Goal: Task Accomplishment & Management: Manage account settings

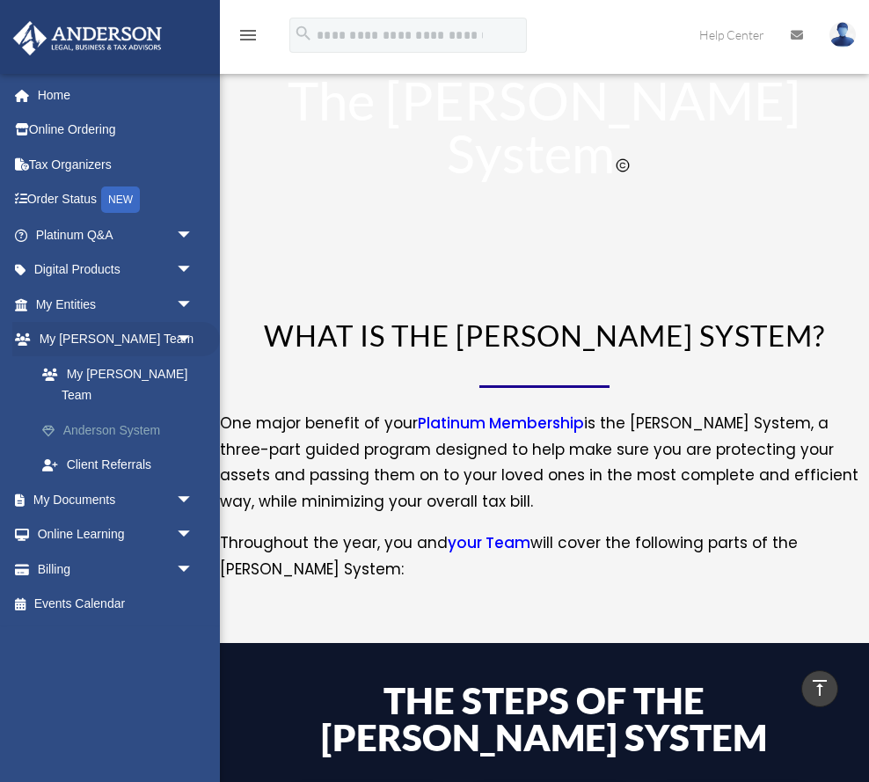
scroll to position [926, 0]
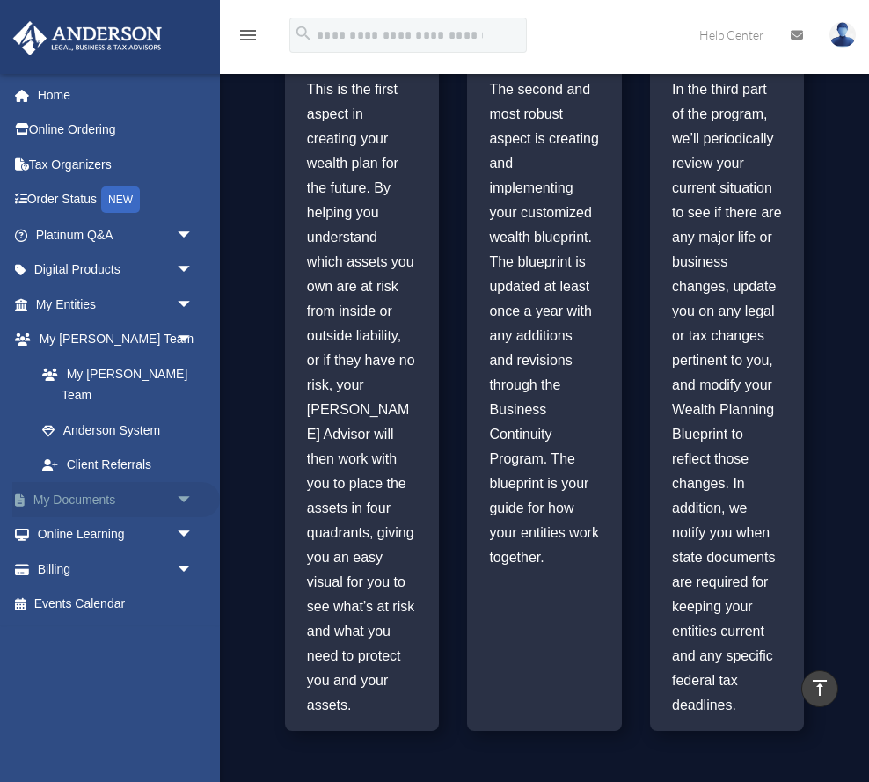
click at [95, 482] on link "My Documents arrow_drop_down" at bounding box center [116, 499] width 208 height 35
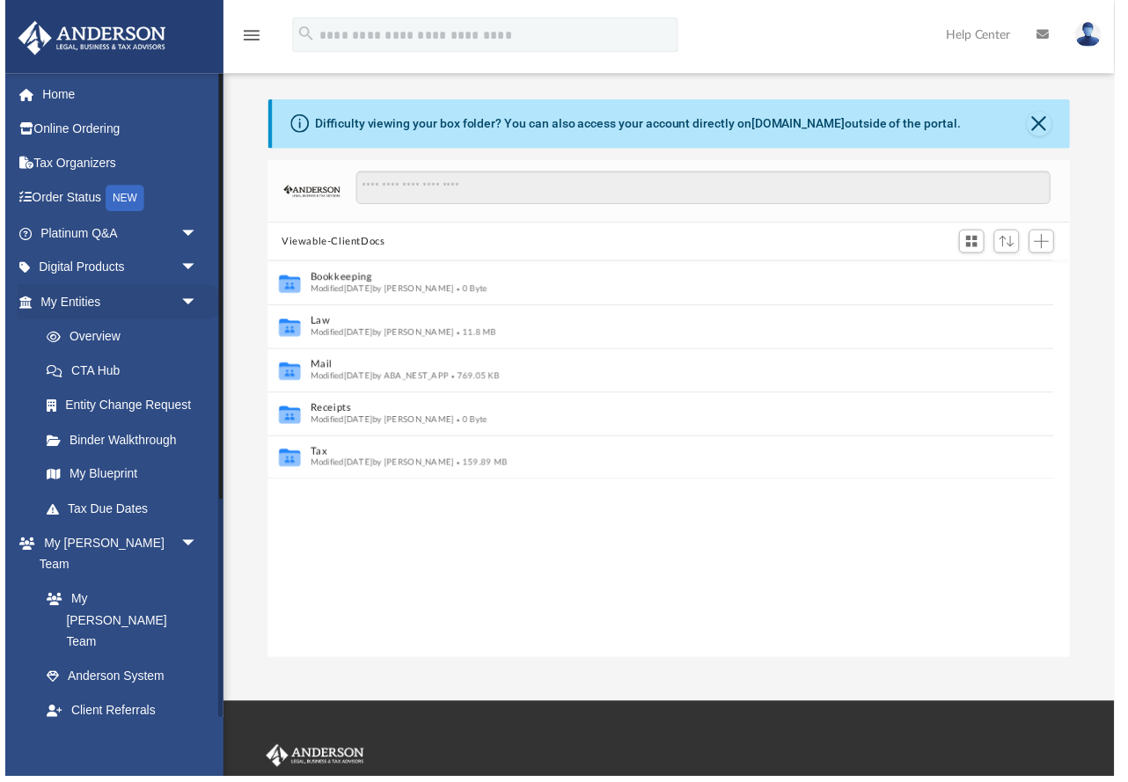
scroll to position [400, 817]
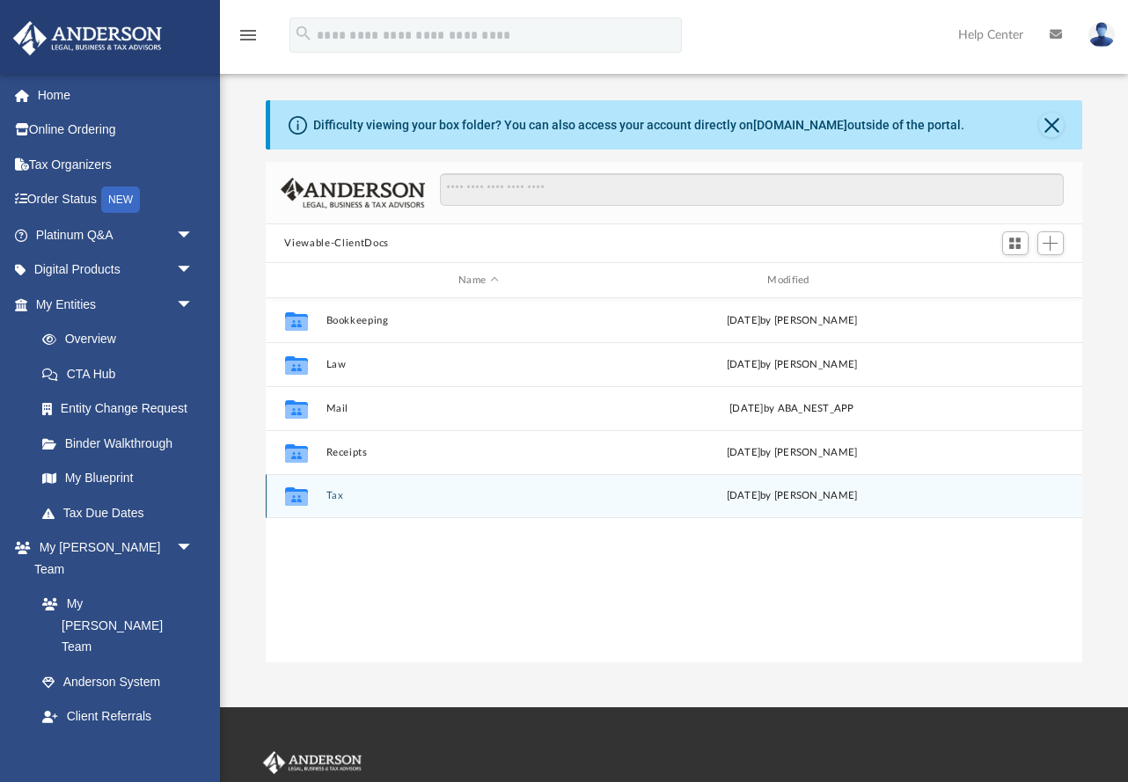
click at [397, 496] on button "Tax" at bounding box center [478, 495] width 305 height 11
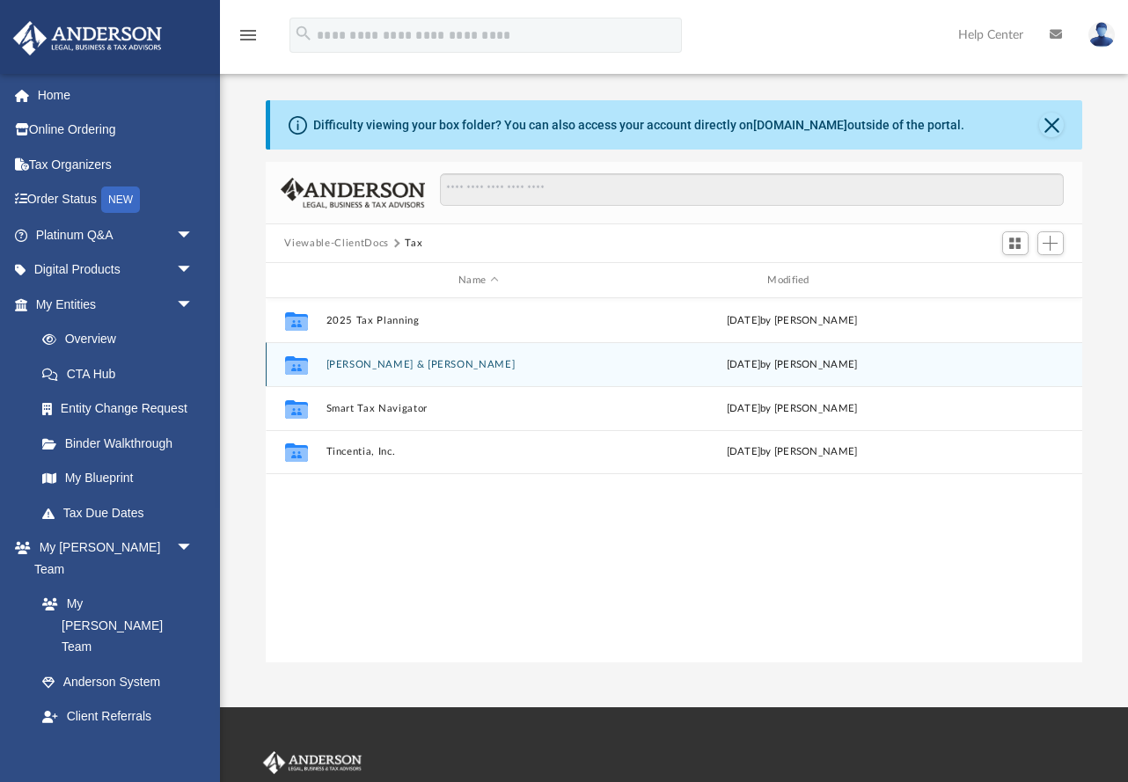
click at [416, 363] on button "[PERSON_NAME] & [PERSON_NAME]" at bounding box center [478, 364] width 305 height 11
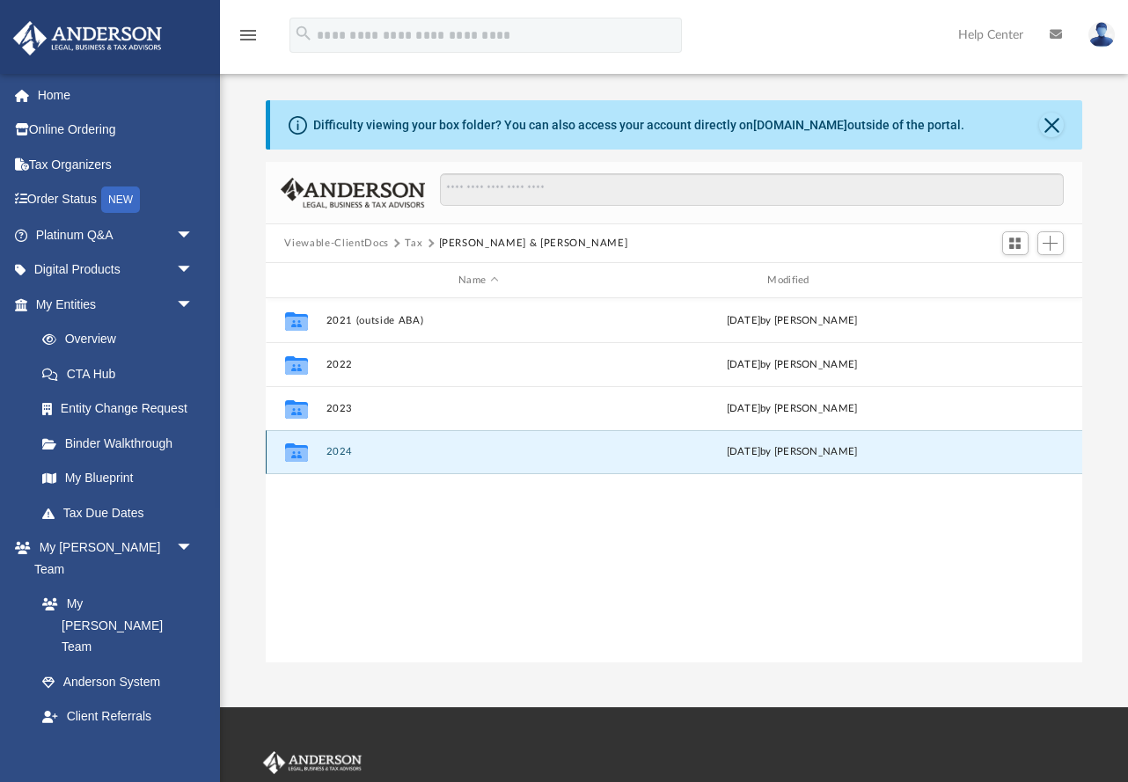
click at [379, 450] on button "2024" at bounding box center [478, 451] width 305 height 11
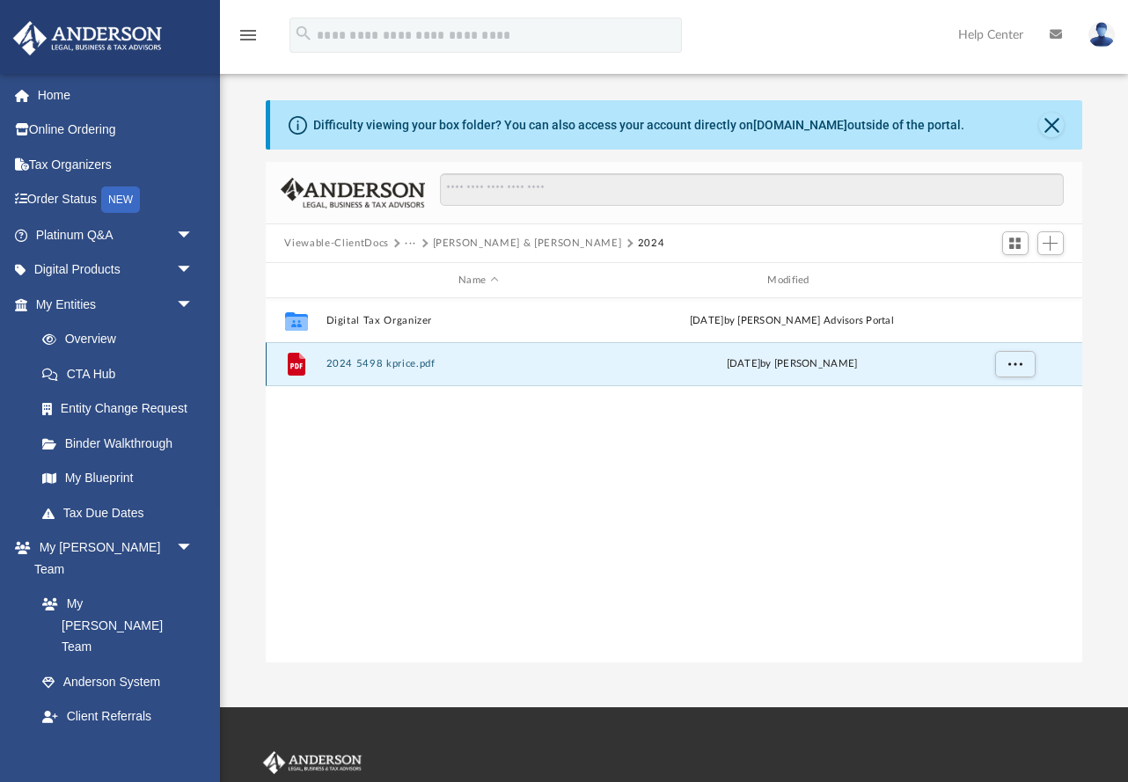
click at [375, 367] on button "2024 5498 kprice.pdf" at bounding box center [478, 363] width 305 height 11
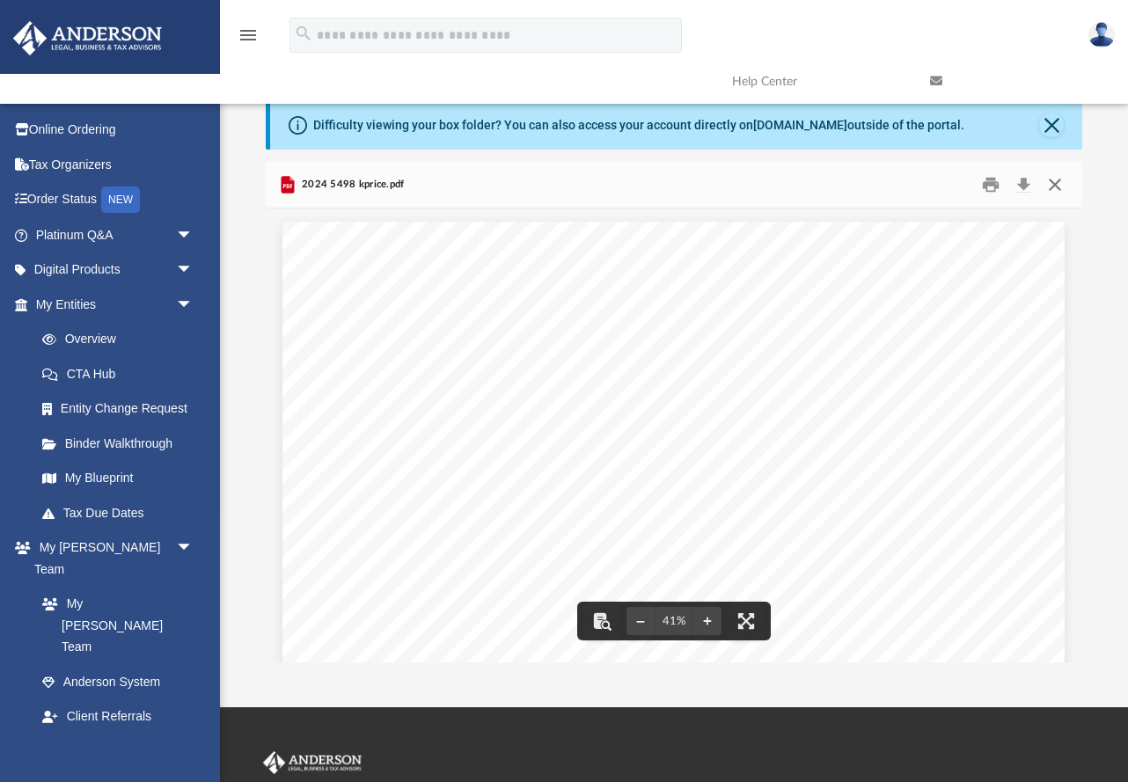
click at [869, 189] on button "Close" at bounding box center [1055, 185] width 32 height 27
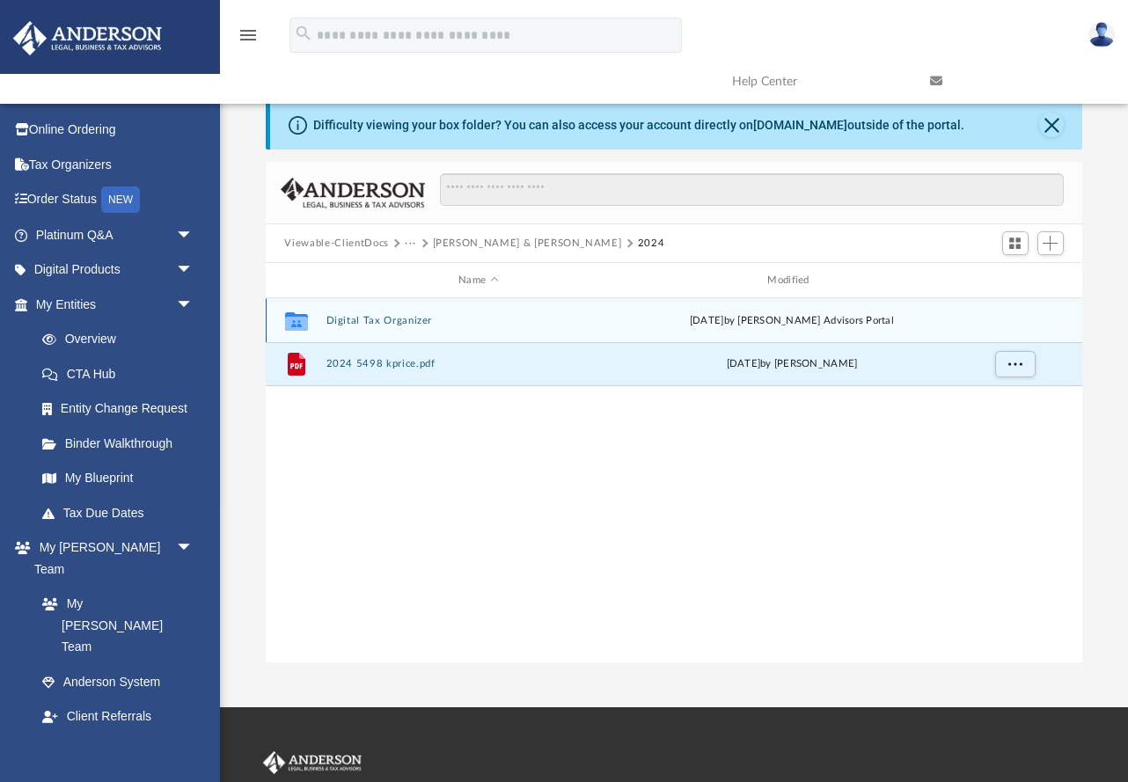
click at [384, 322] on button "Digital Tax Organizer" at bounding box center [478, 320] width 305 height 11
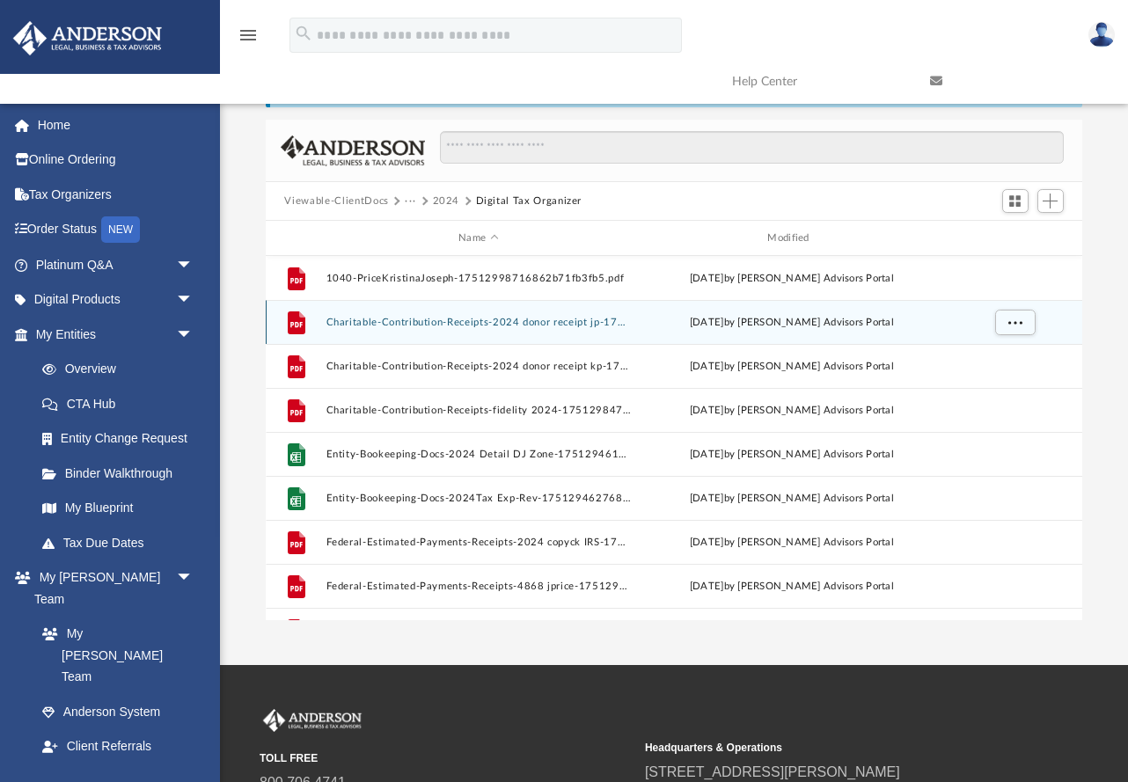
scroll to position [0, 0]
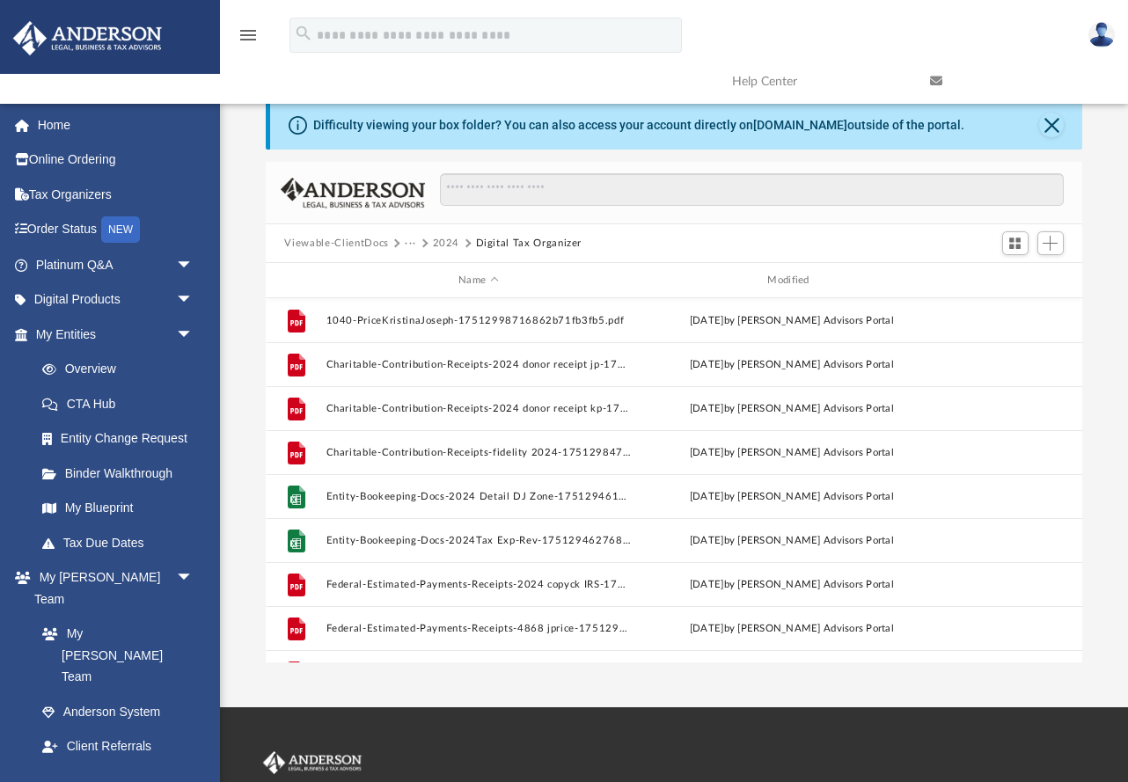
click at [510, 246] on button "Digital Tax Organizer" at bounding box center [529, 244] width 106 height 16
click at [450, 242] on button "2024" at bounding box center [446, 244] width 27 height 16
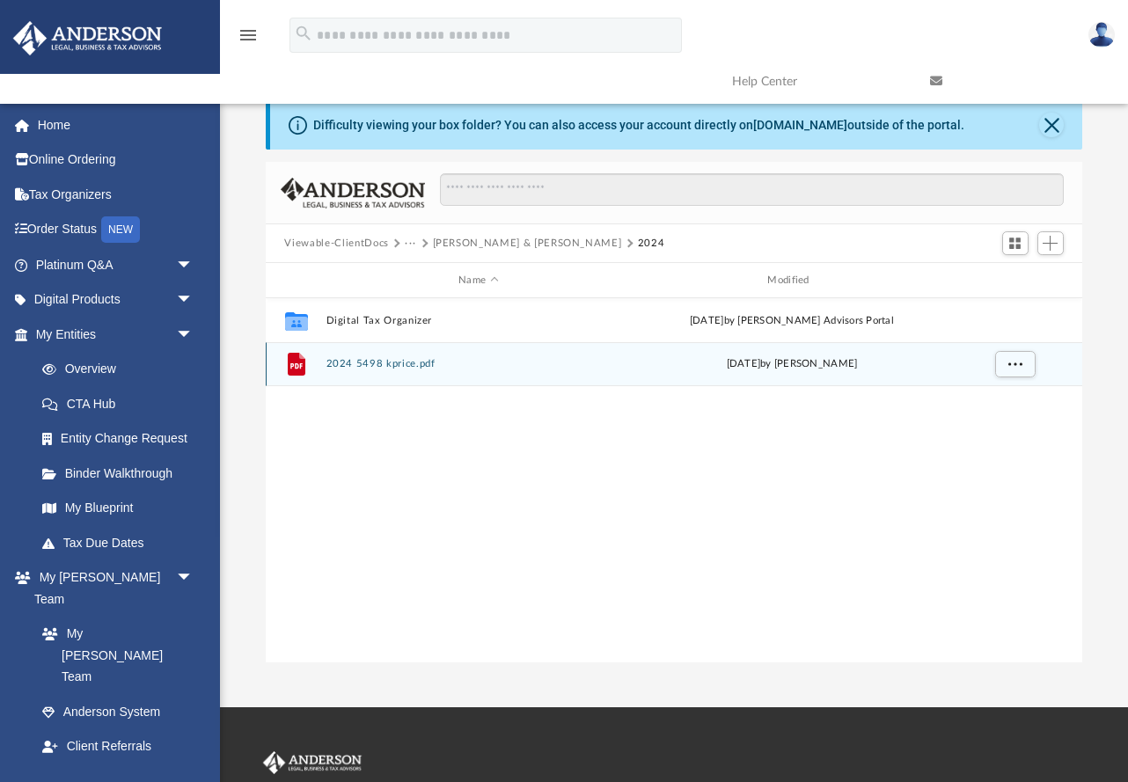
click at [418, 370] on div "File 2024 5498 kprice.pdf [DATE] by [PERSON_NAME]" at bounding box center [675, 364] width 818 height 44
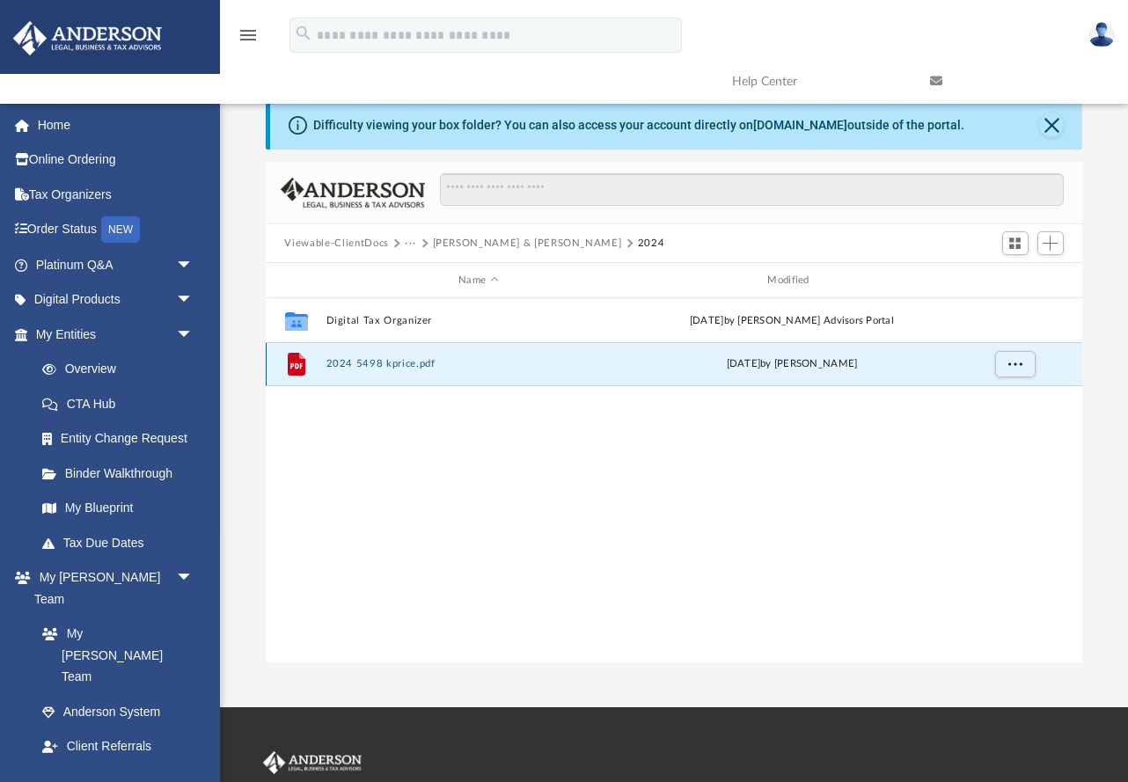
click at [418, 370] on div "File 2024 5498 kprice.pdf [DATE] by [PERSON_NAME]" at bounding box center [675, 364] width 818 height 44
click at [295, 363] on icon "grid" at bounding box center [296, 364] width 18 height 23
click at [376, 366] on button "2024 5498 kprice.pdf" at bounding box center [478, 363] width 305 height 11
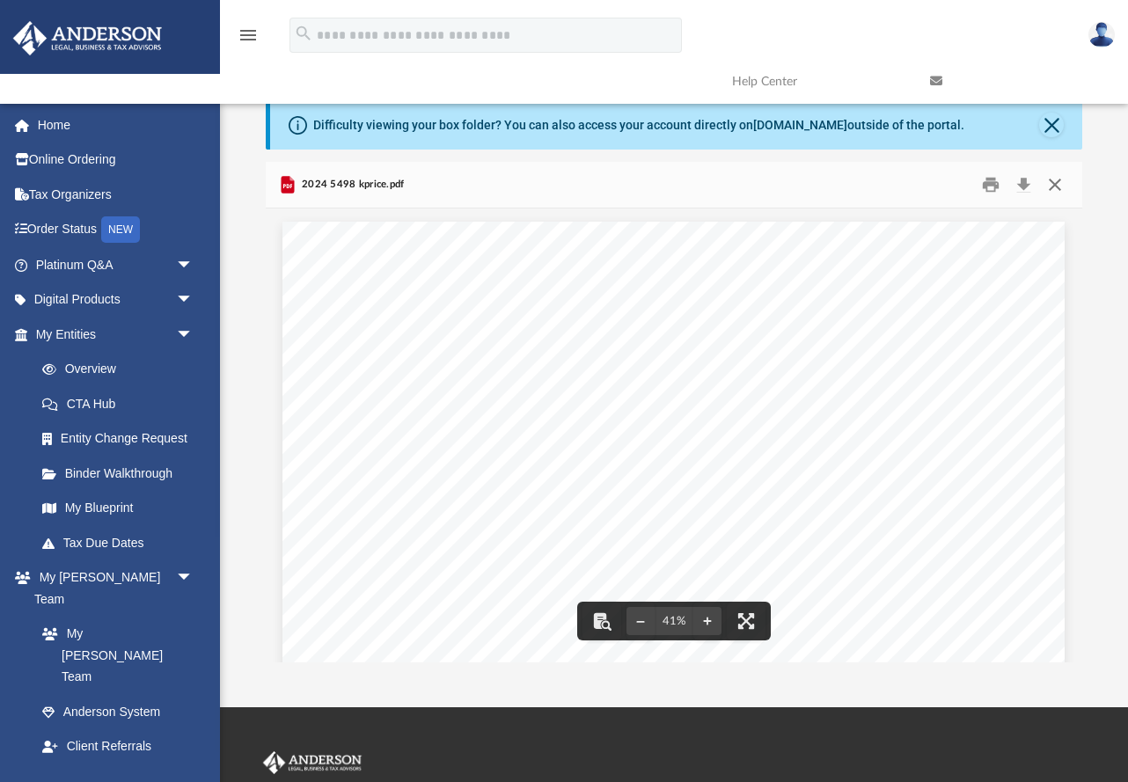
click at [869, 191] on button "Close" at bounding box center [1055, 185] width 32 height 27
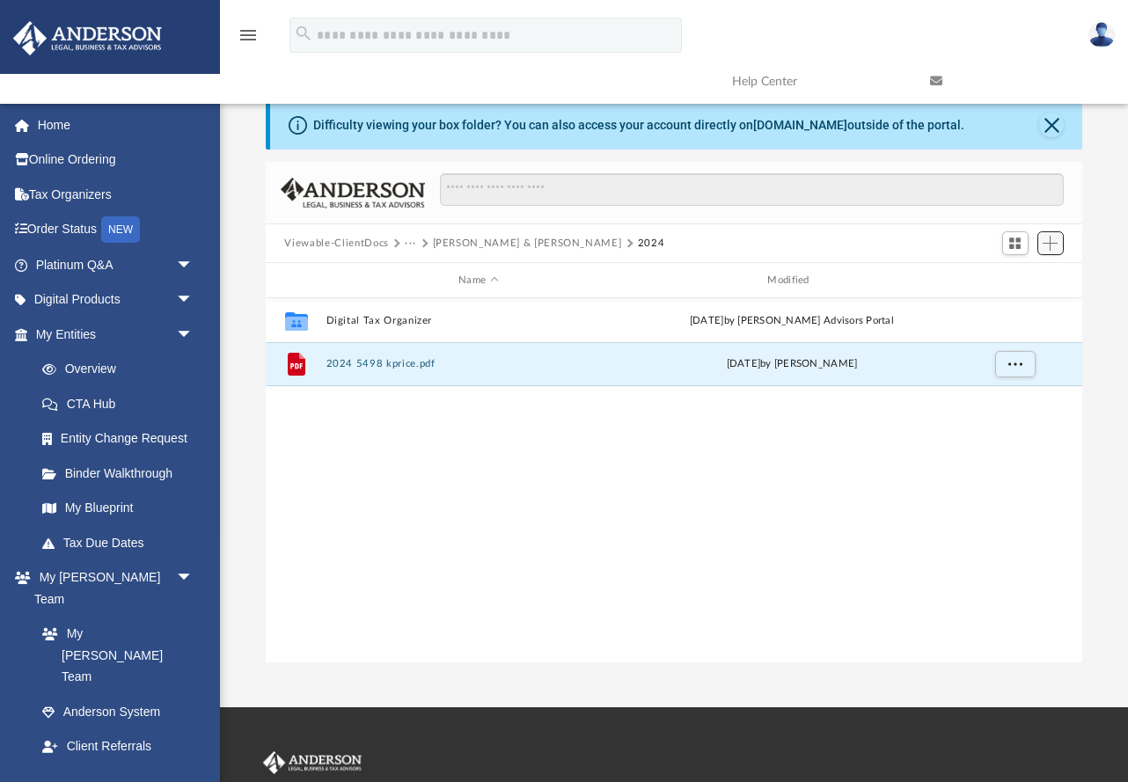
click at [869, 246] on span "Add" at bounding box center [1050, 243] width 15 height 15
click at [869, 306] on li "New Folder" at bounding box center [1025, 306] width 56 height 18
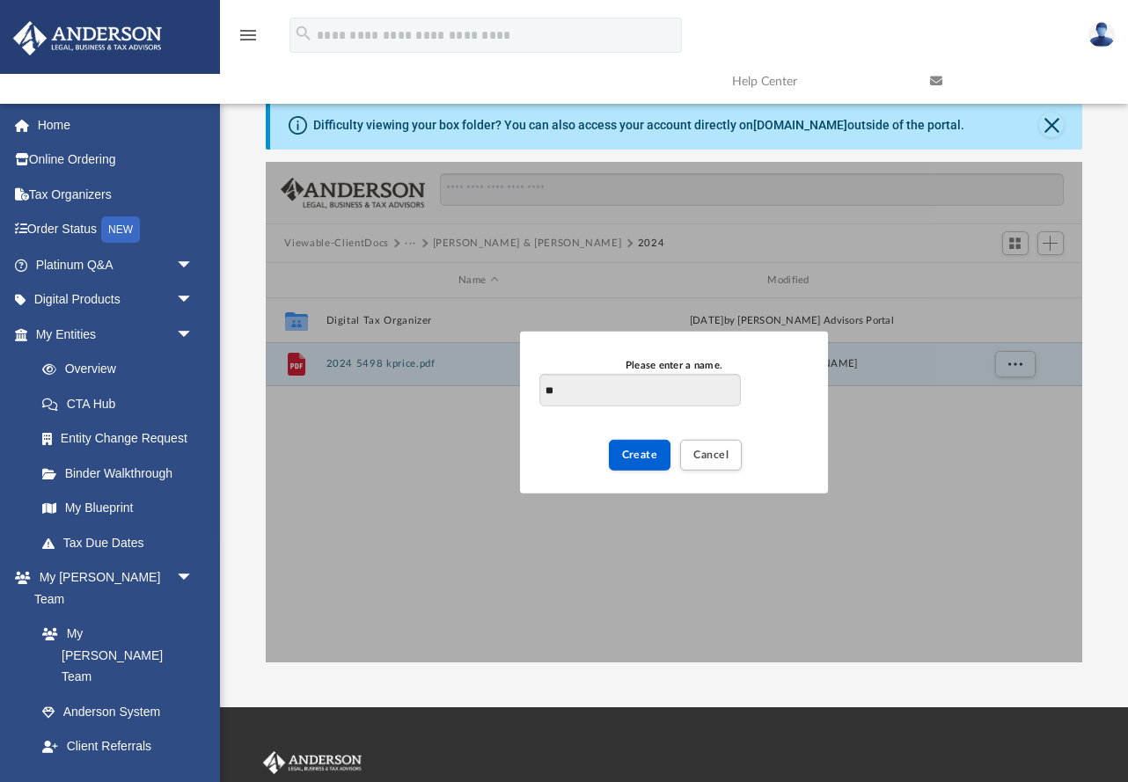
type input "*"
type input "**********"
click at [636, 456] on span "Create" at bounding box center [640, 454] width 36 height 11
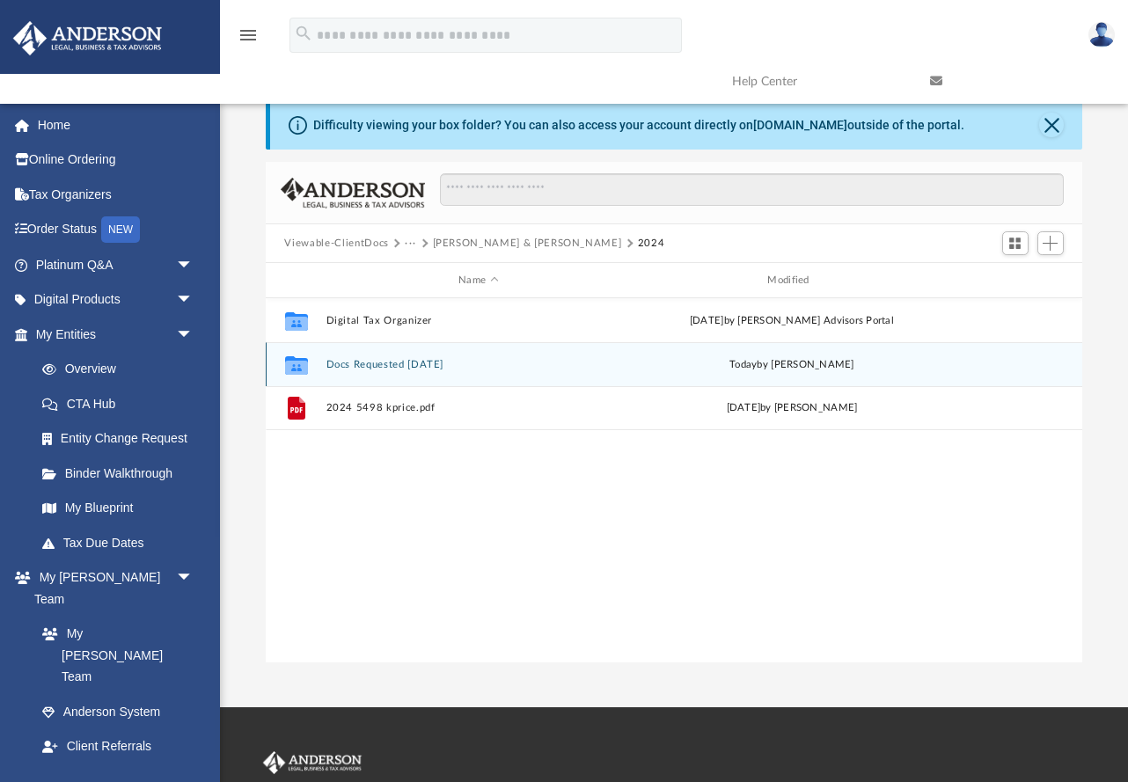
click at [653, 361] on div "[DATE] by [PERSON_NAME]" at bounding box center [791, 365] width 305 height 16
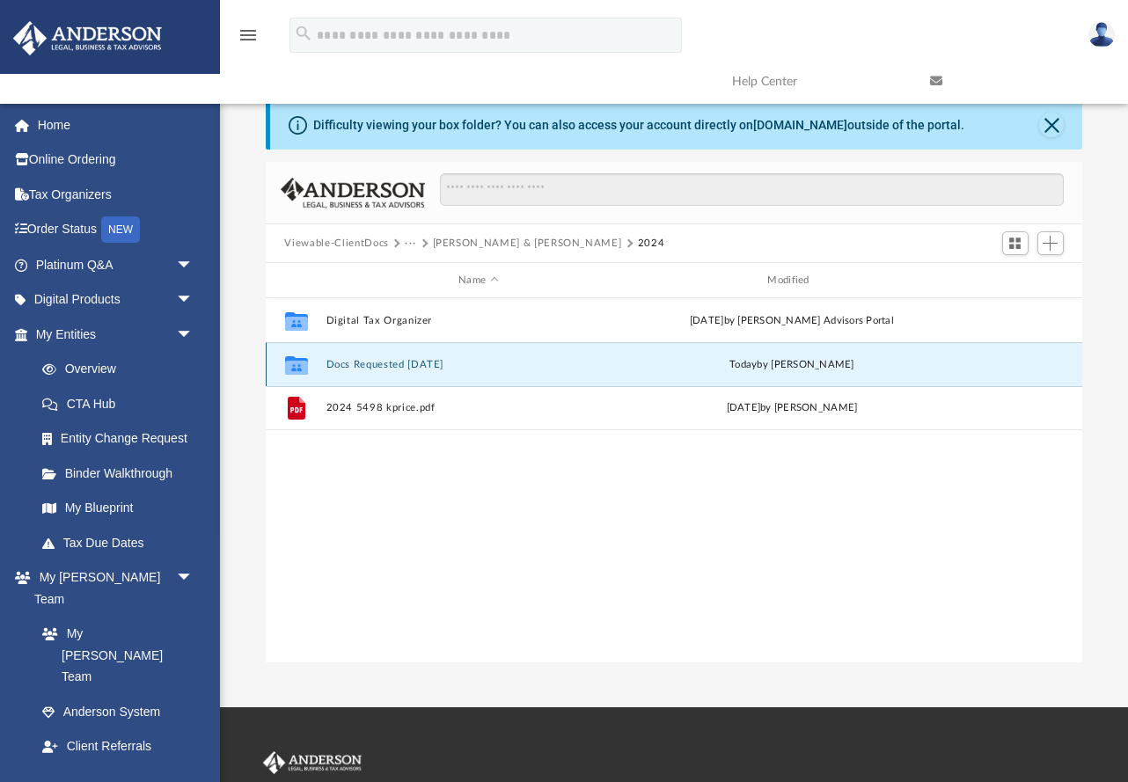
click at [653, 361] on div "[DATE] by [PERSON_NAME]" at bounding box center [791, 365] width 305 height 16
click at [644, 362] on div "[DATE] by [PERSON_NAME]" at bounding box center [791, 365] width 305 height 16
click at [299, 373] on icon "grid" at bounding box center [295, 367] width 23 height 14
click at [299, 362] on icon "grid" at bounding box center [295, 367] width 23 height 14
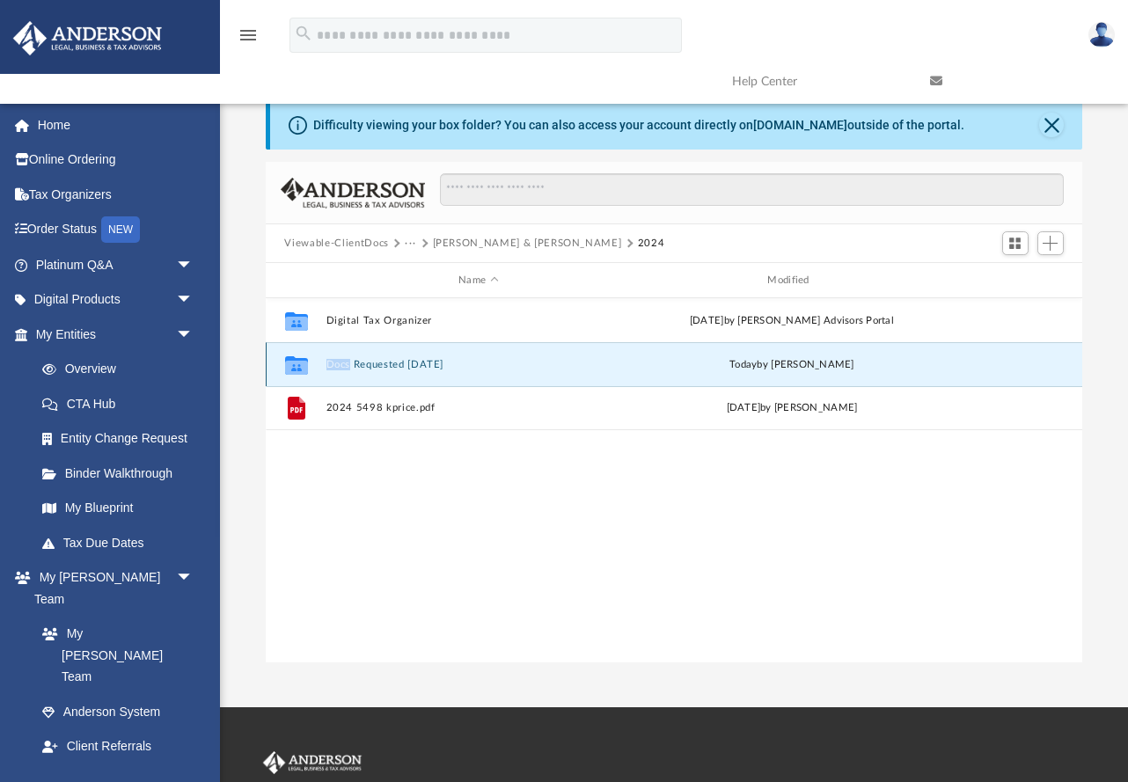
click at [299, 362] on icon "grid" at bounding box center [295, 367] width 23 height 14
click at [757, 364] on span "today" at bounding box center [743, 365] width 27 height 10
click at [295, 356] on icon "Collaborated Folder" at bounding box center [296, 364] width 28 height 28
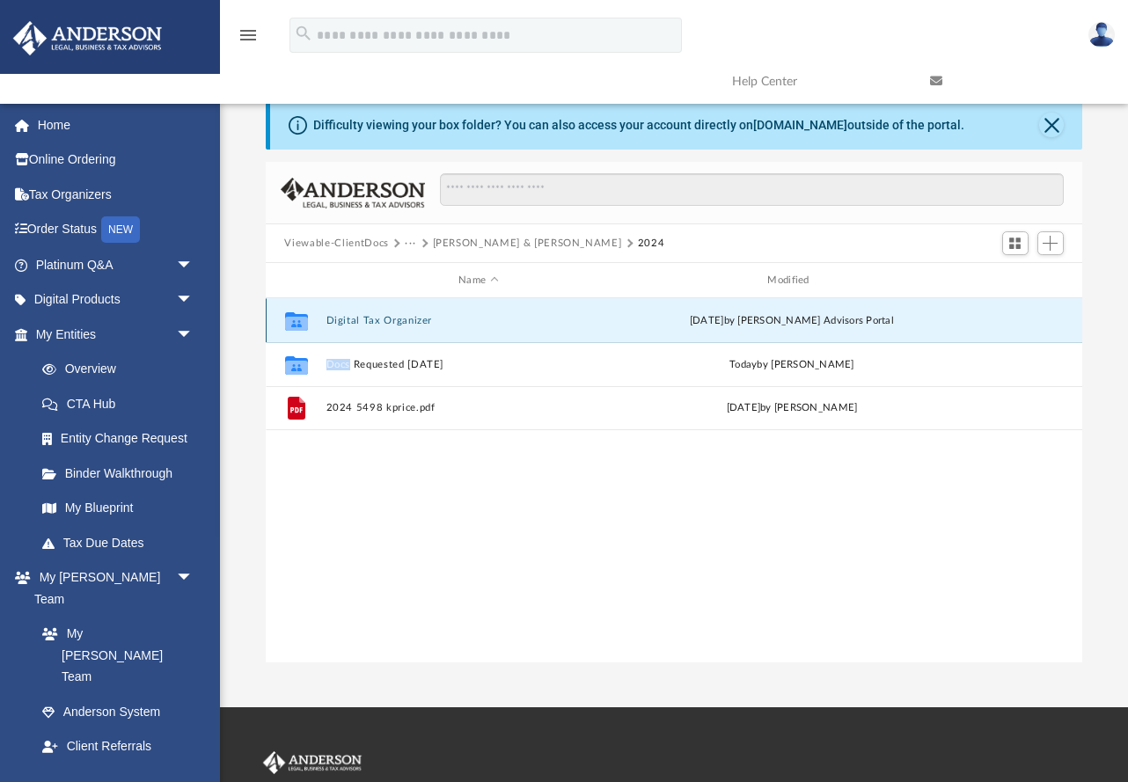
click at [338, 320] on button "Digital Tax Organizer" at bounding box center [478, 320] width 305 height 11
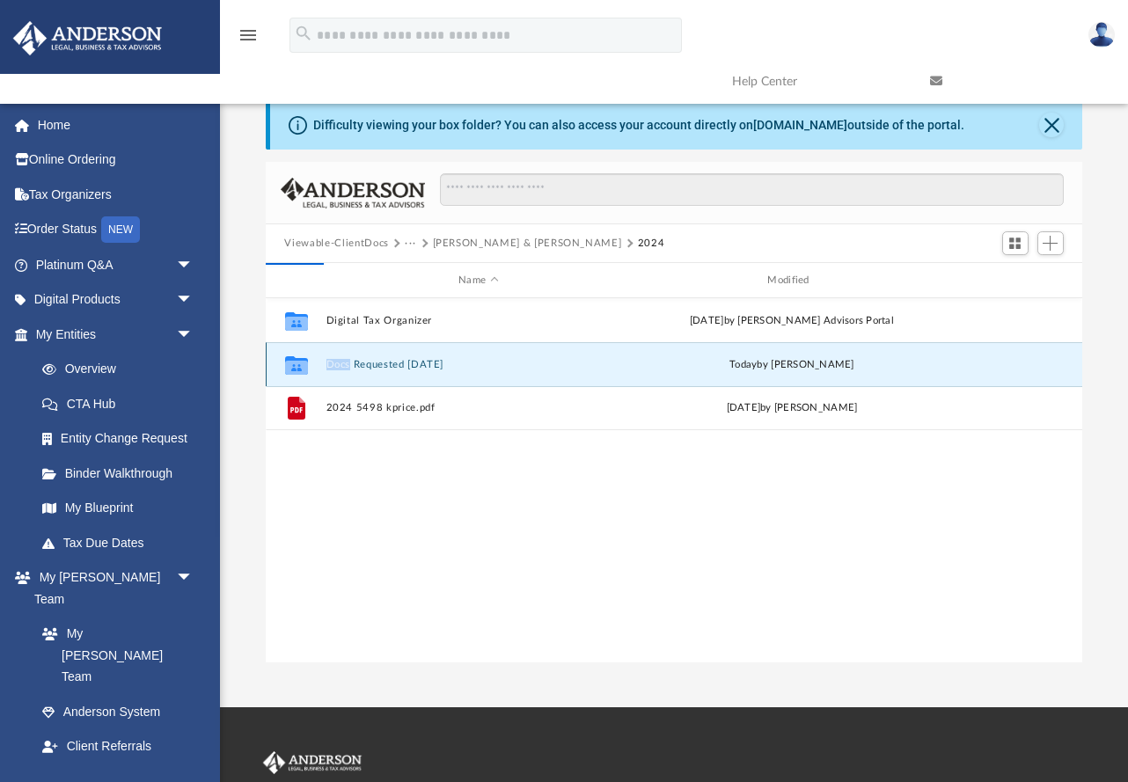
click at [350, 364] on button "Docs Requested [DATE]" at bounding box center [478, 364] width 305 height 11
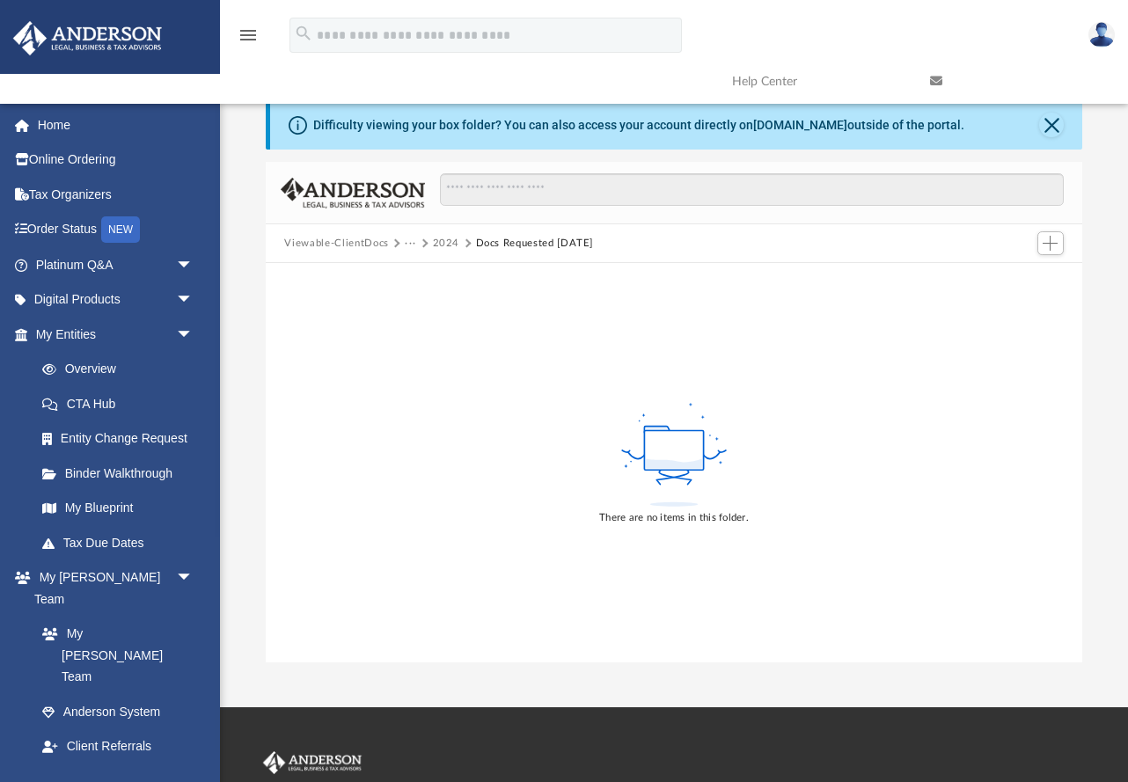
click at [356, 241] on button "Viewable-ClientDocs" at bounding box center [336, 244] width 104 height 16
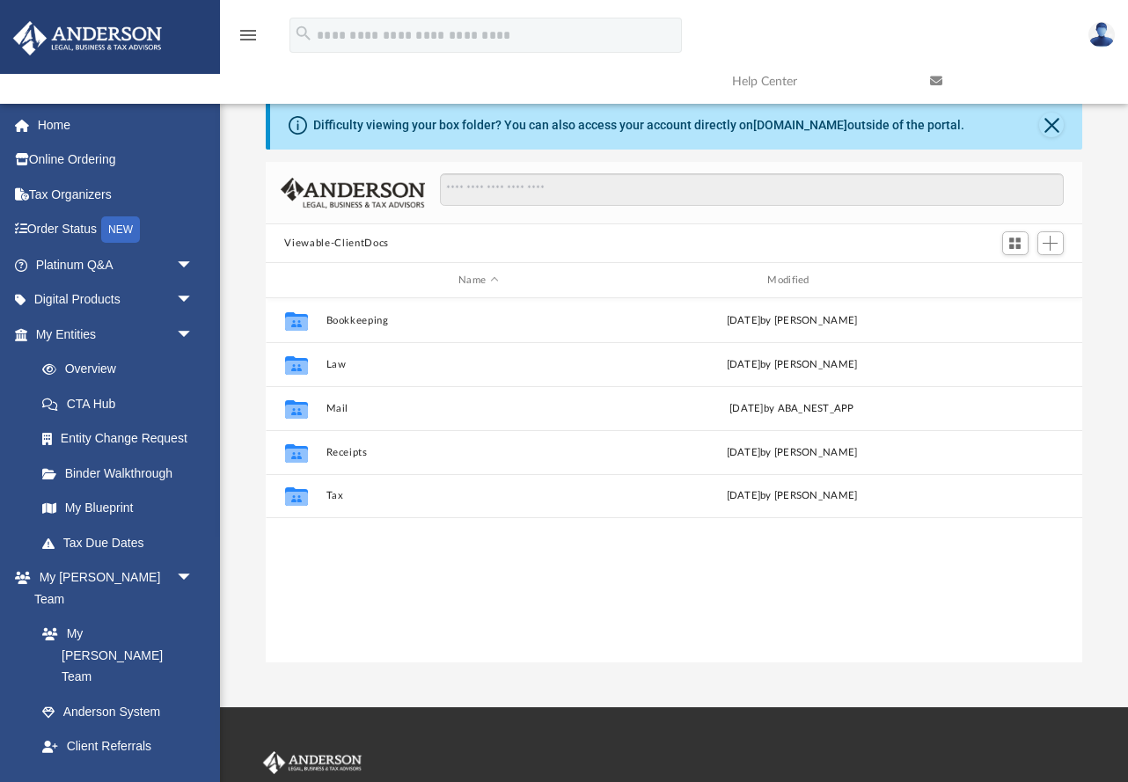
scroll to position [400, 817]
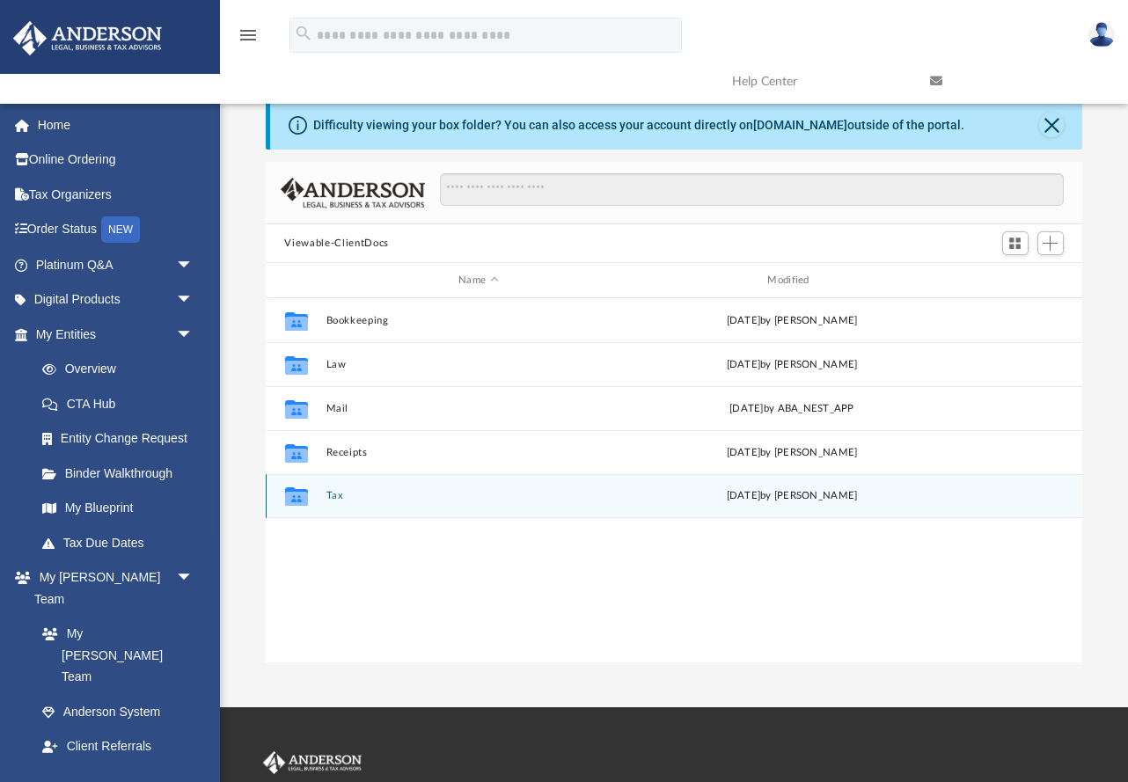
click at [330, 492] on button "Tax" at bounding box center [478, 495] width 305 height 11
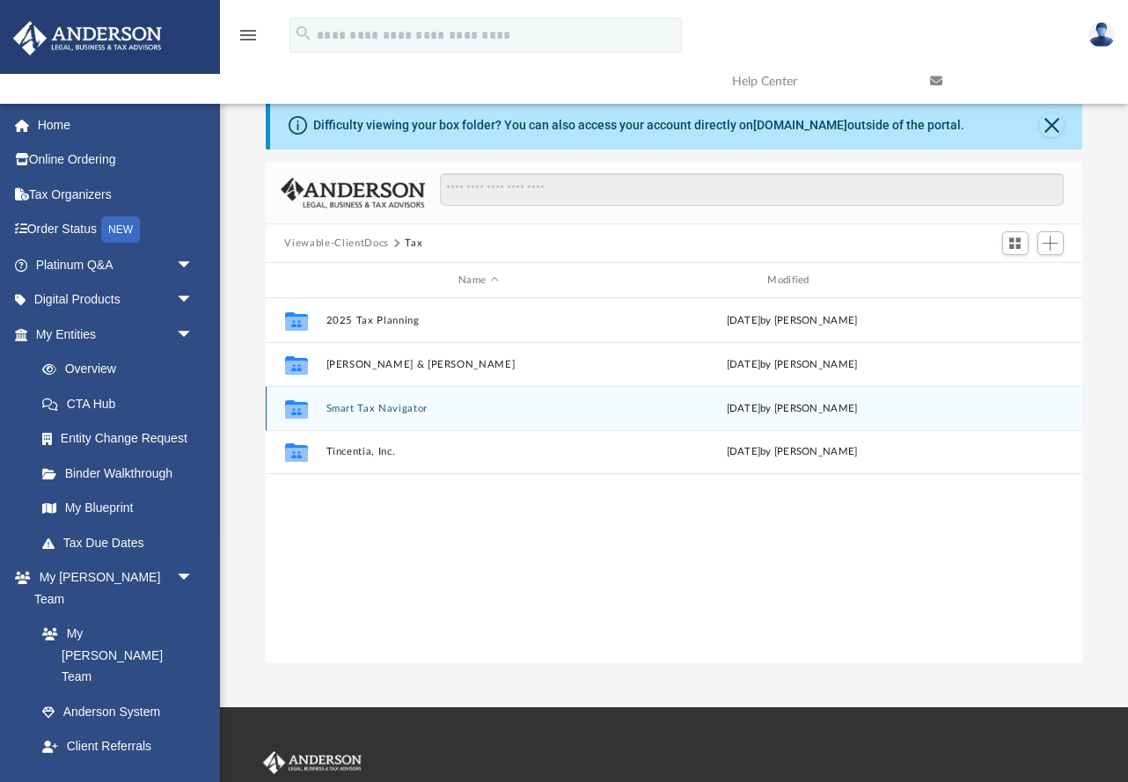
click at [400, 406] on button "Smart Tax Navigator" at bounding box center [478, 408] width 305 height 11
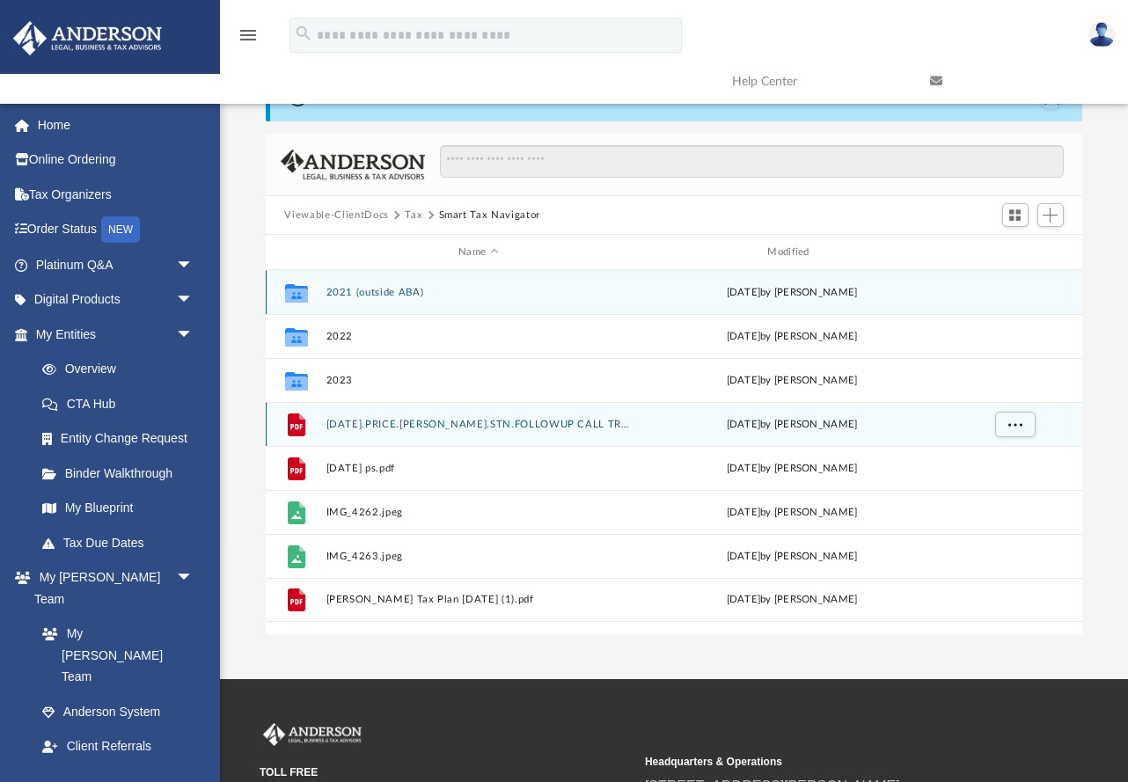
scroll to position [26, 0]
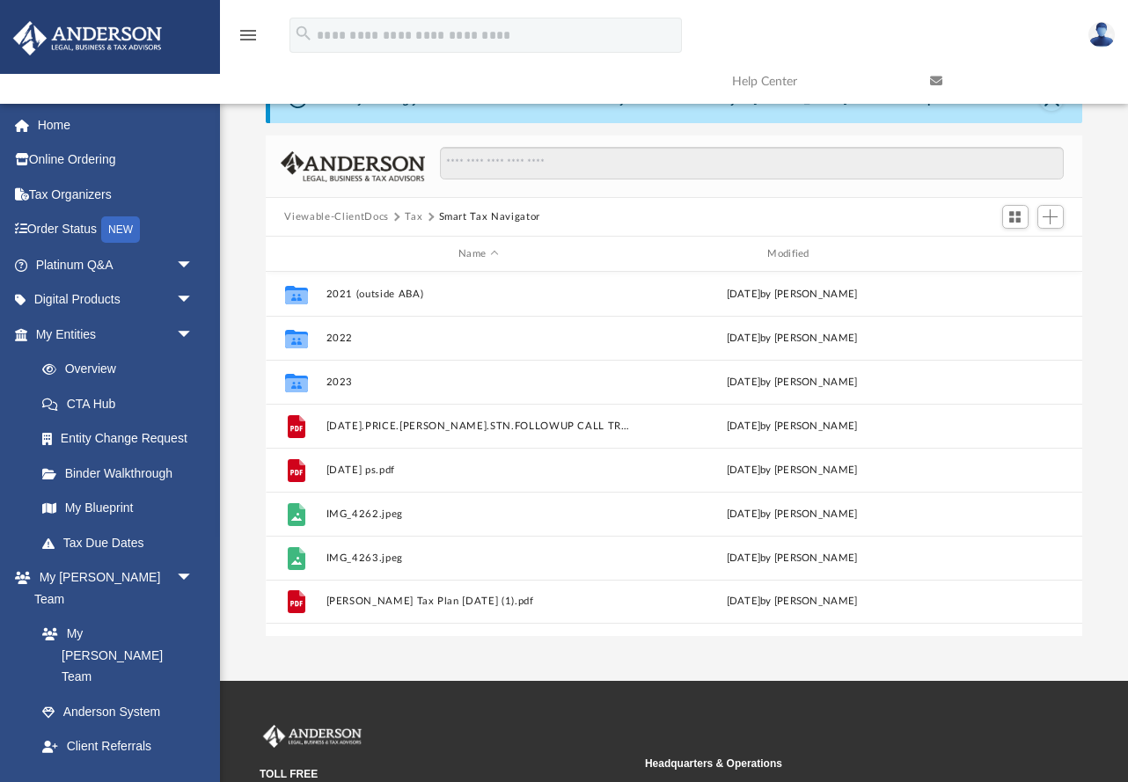
click at [409, 215] on button "Tax" at bounding box center [414, 217] width 18 height 16
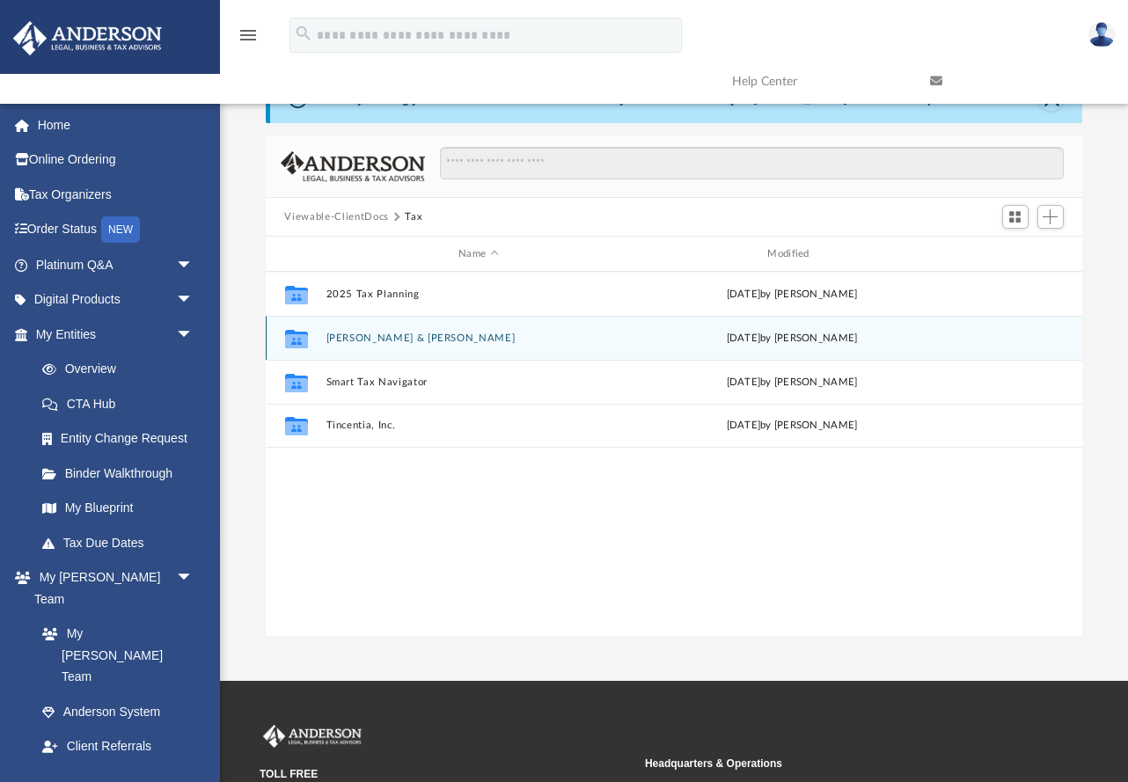
click at [382, 344] on div "Collaborated Folder [PERSON_NAME] & [PERSON_NAME][DATE] by [PERSON_NAME]" at bounding box center [675, 338] width 818 height 44
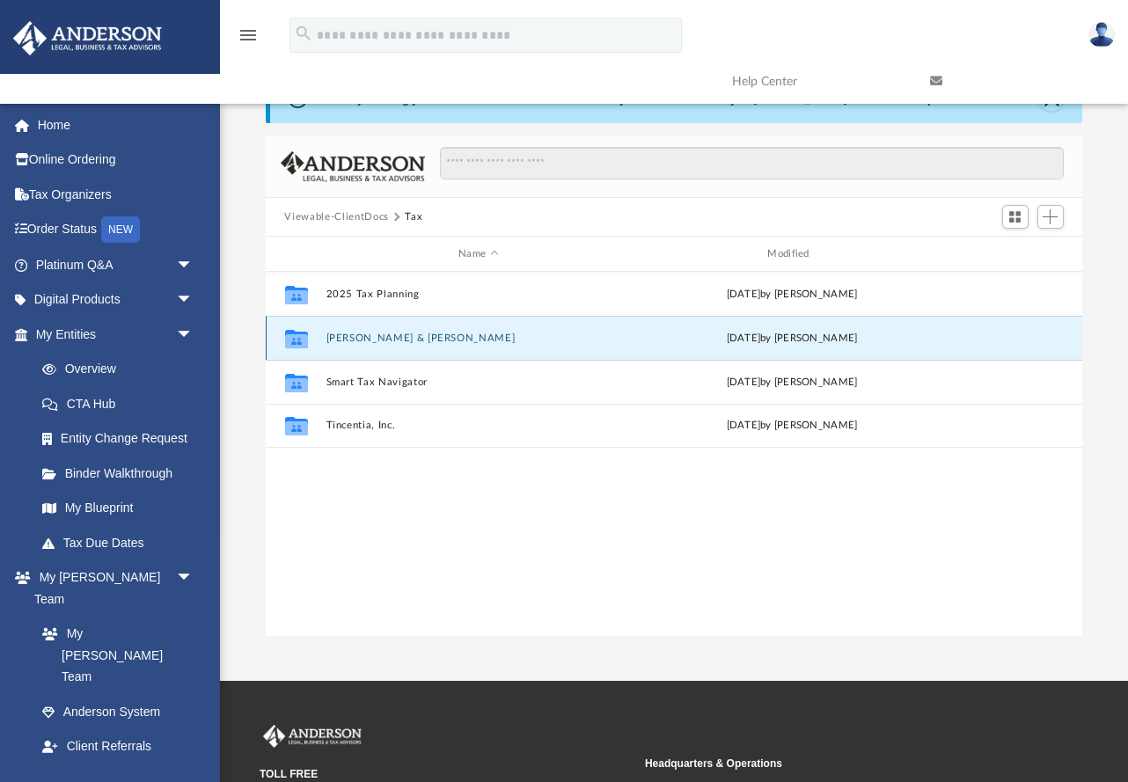
click at [378, 336] on button "[PERSON_NAME] & [PERSON_NAME]" at bounding box center [478, 338] width 305 height 11
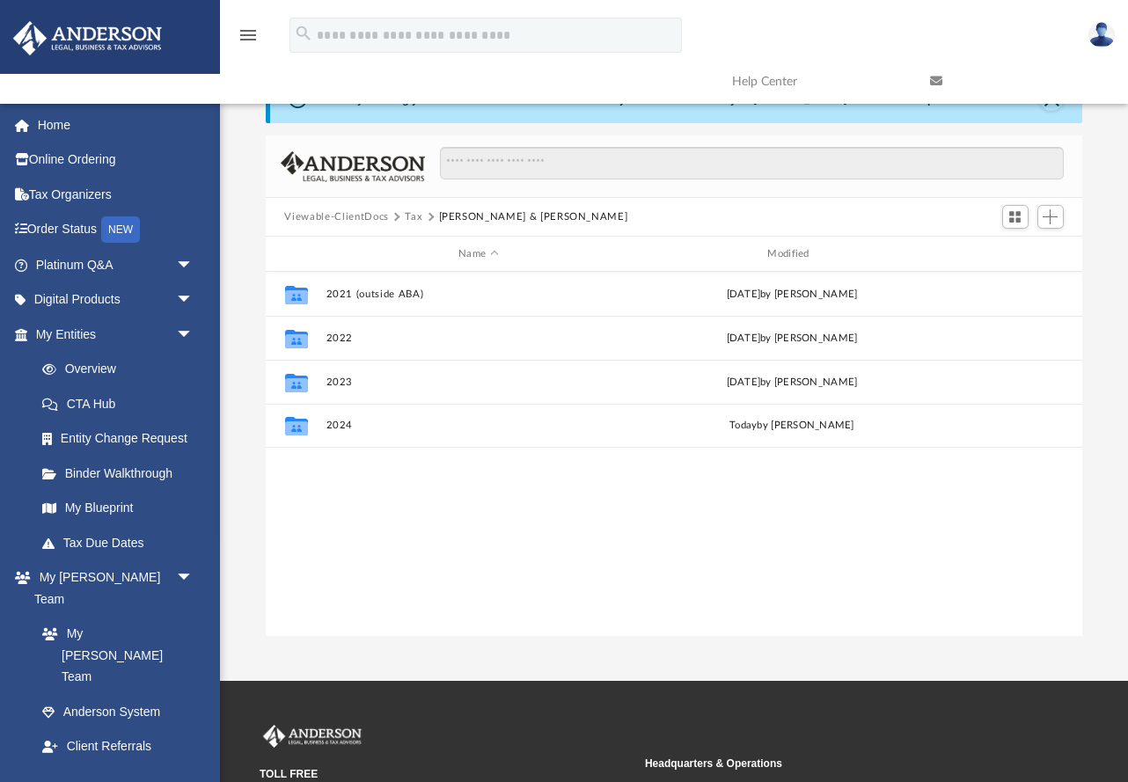
click at [407, 217] on button "Tax" at bounding box center [414, 217] width 18 height 16
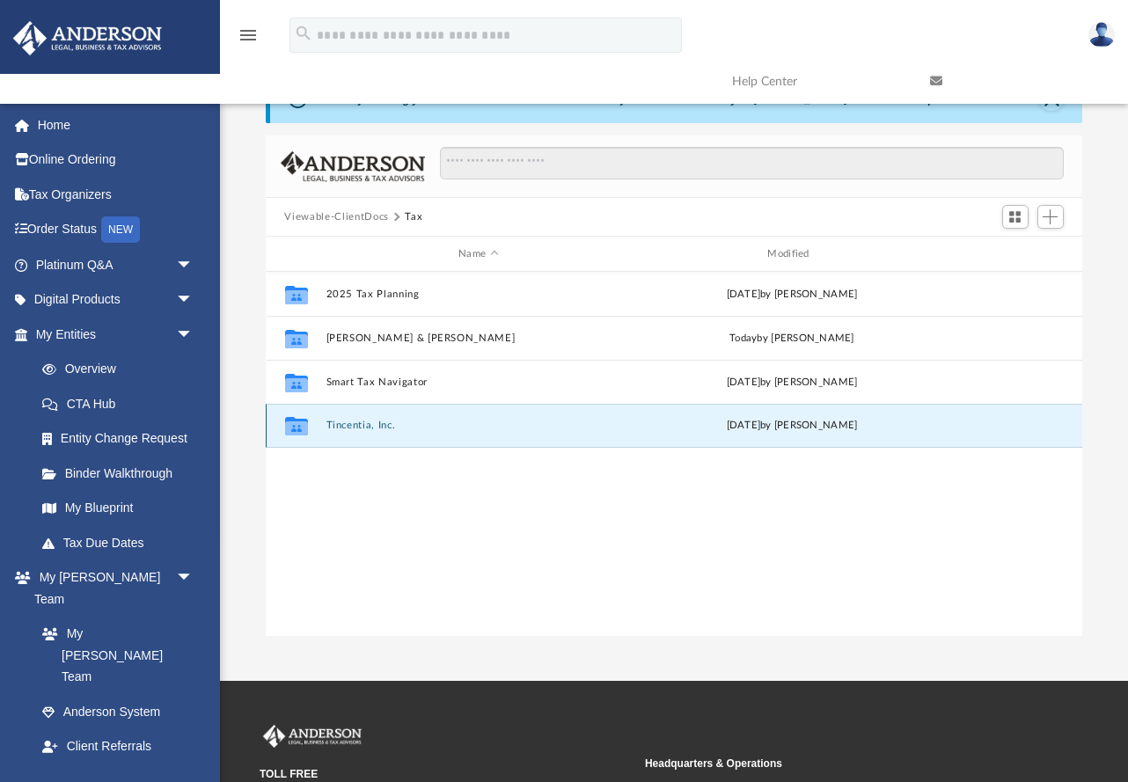
click at [356, 425] on button "Tincentia, Inc." at bounding box center [478, 425] width 305 height 11
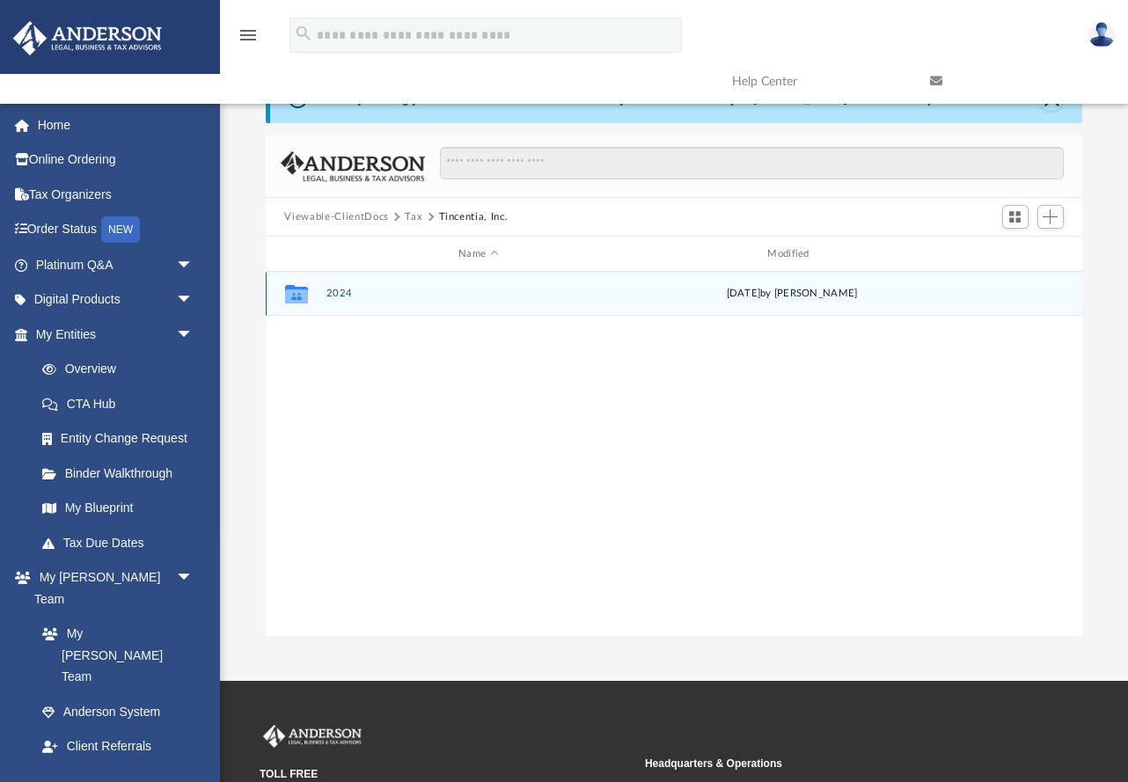
click at [330, 292] on button "2024" at bounding box center [478, 293] width 305 height 11
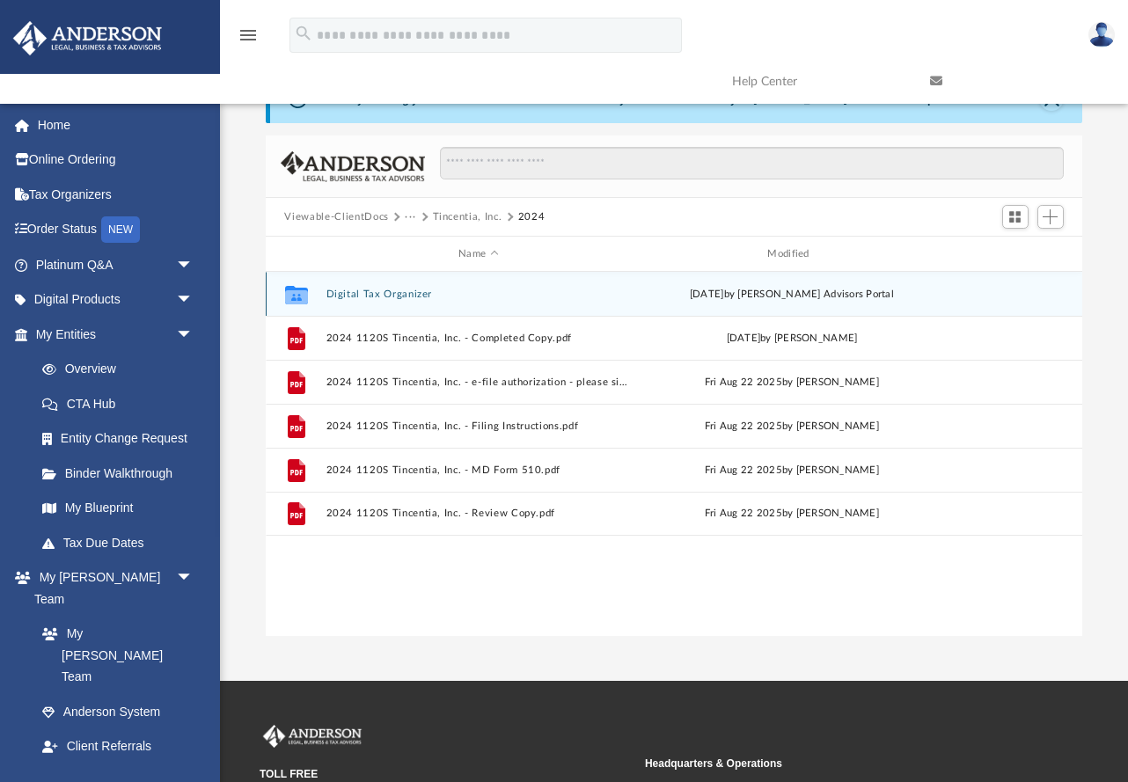
click at [375, 292] on button "Digital Tax Organizer" at bounding box center [478, 294] width 305 height 11
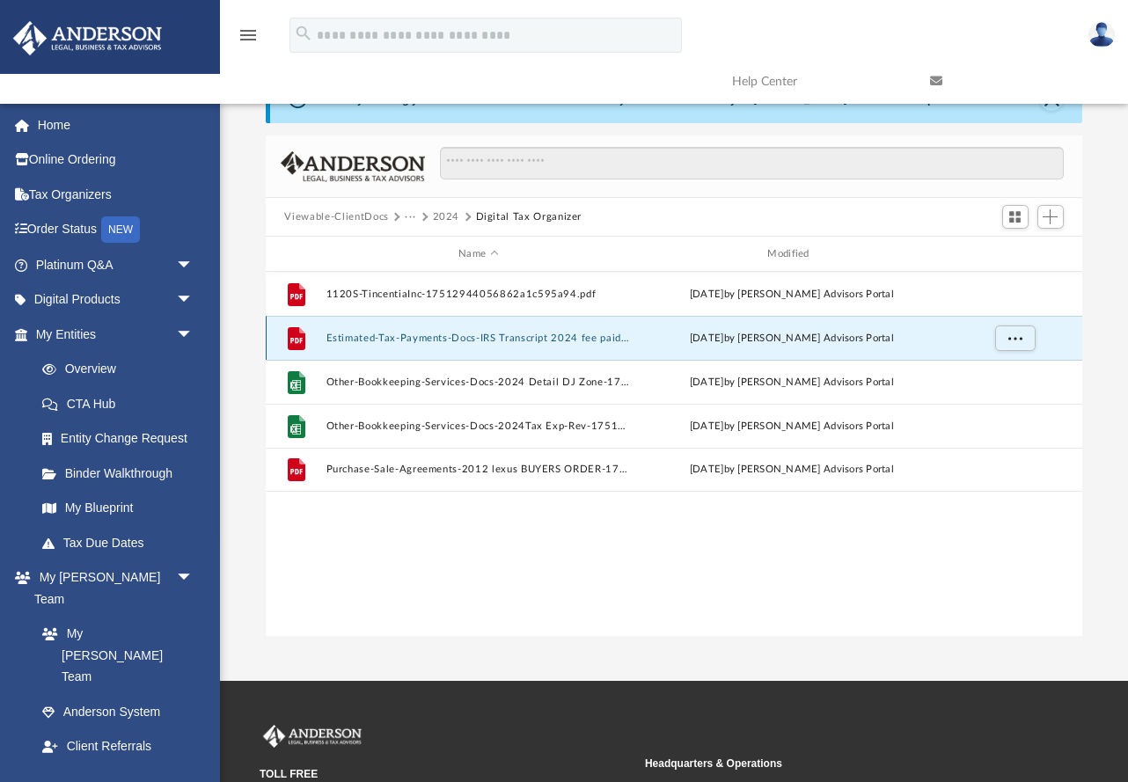
click at [461, 338] on button "Estimated-Tax-Payments-Docs-IRS Transcript 2024 fee paid-17512942026862a0fa9dc3…" at bounding box center [478, 338] width 305 height 11
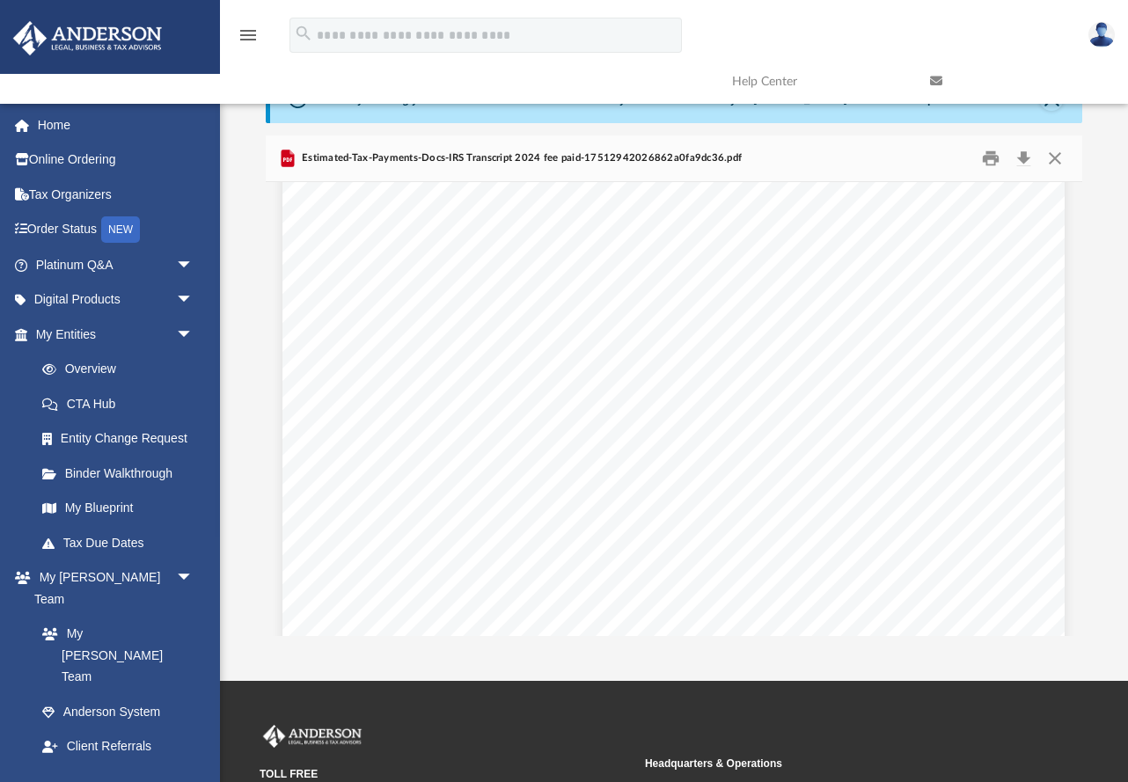
scroll to position [65, 0]
click at [869, 163] on button "Download" at bounding box center [1025, 158] width 32 height 27
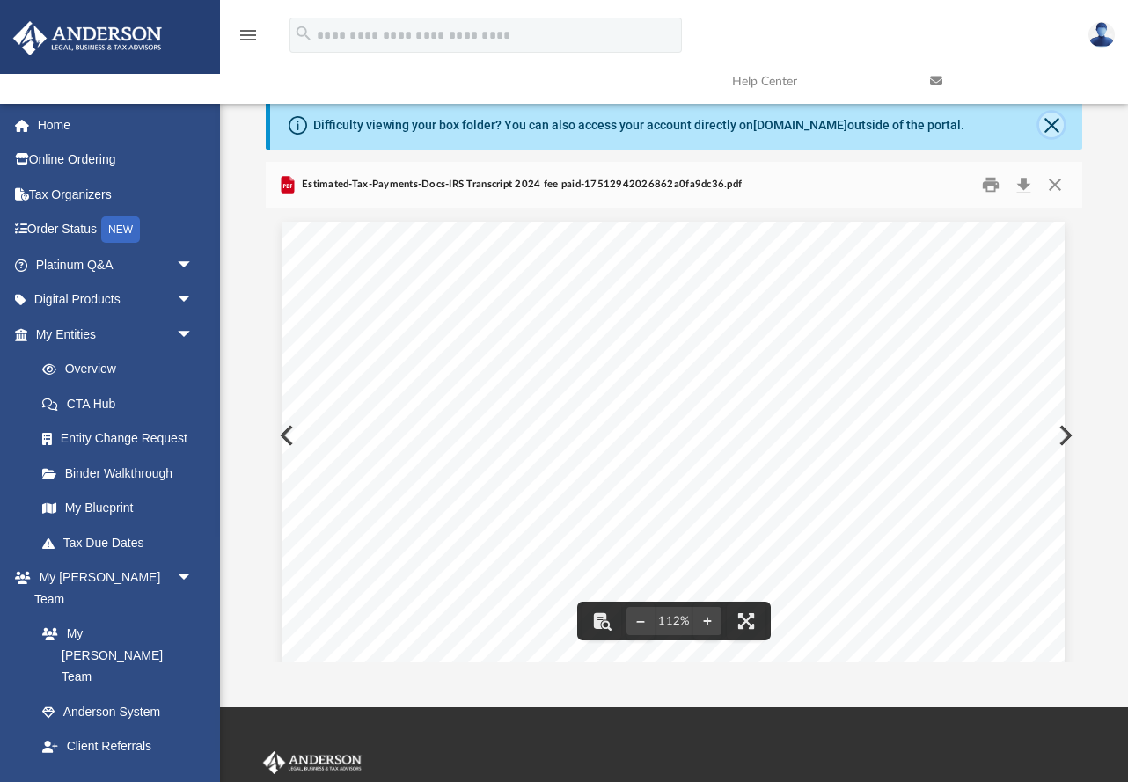
click at [869, 124] on button "Close" at bounding box center [1051, 125] width 25 height 25
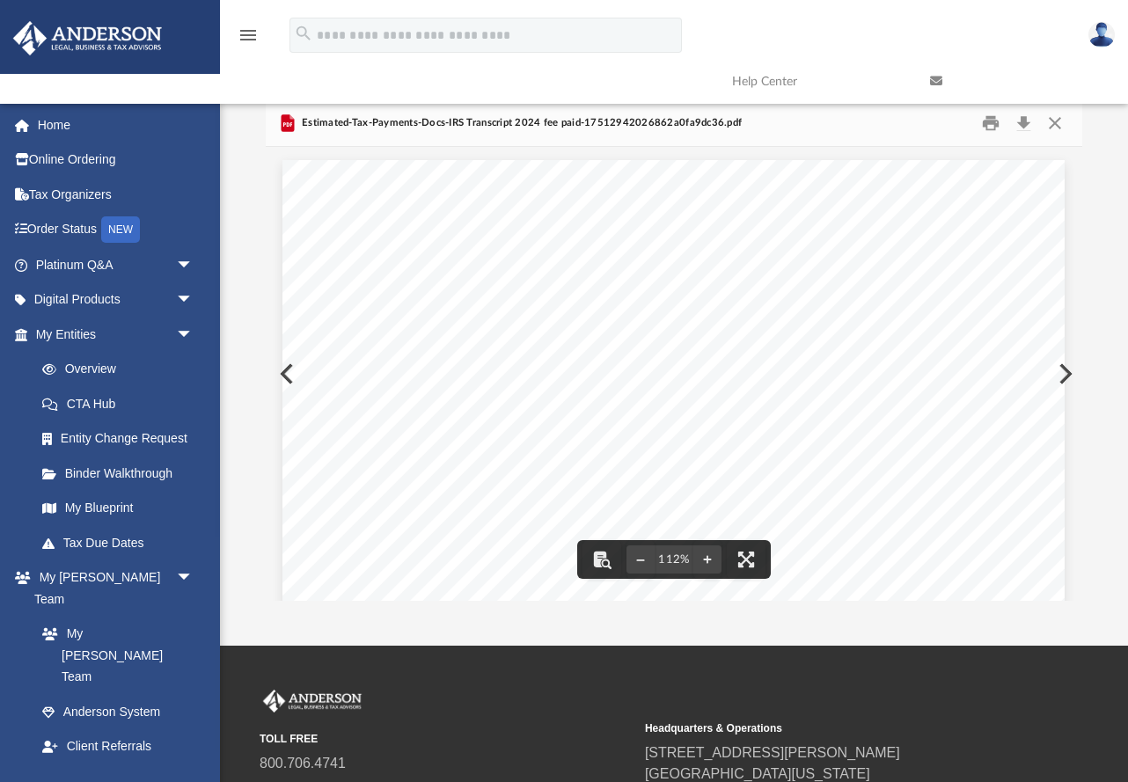
click at [290, 359] on div "Page 1/1 This Product Contains Sensitive Taxpayer Data Account Transcript Reque…" at bounding box center [673, 713] width 782 height 1106
click at [289, 381] on div "Page 1/1 This Product Contains Sensitive Taxpayer Data Account Transcript Reque…" at bounding box center [673, 713] width 782 height 1106
click at [282, 374] on button "Preview" at bounding box center [285, 373] width 39 height 49
click at [869, 127] on button "Close" at bounding box center [1055, 123] width 32 height 27
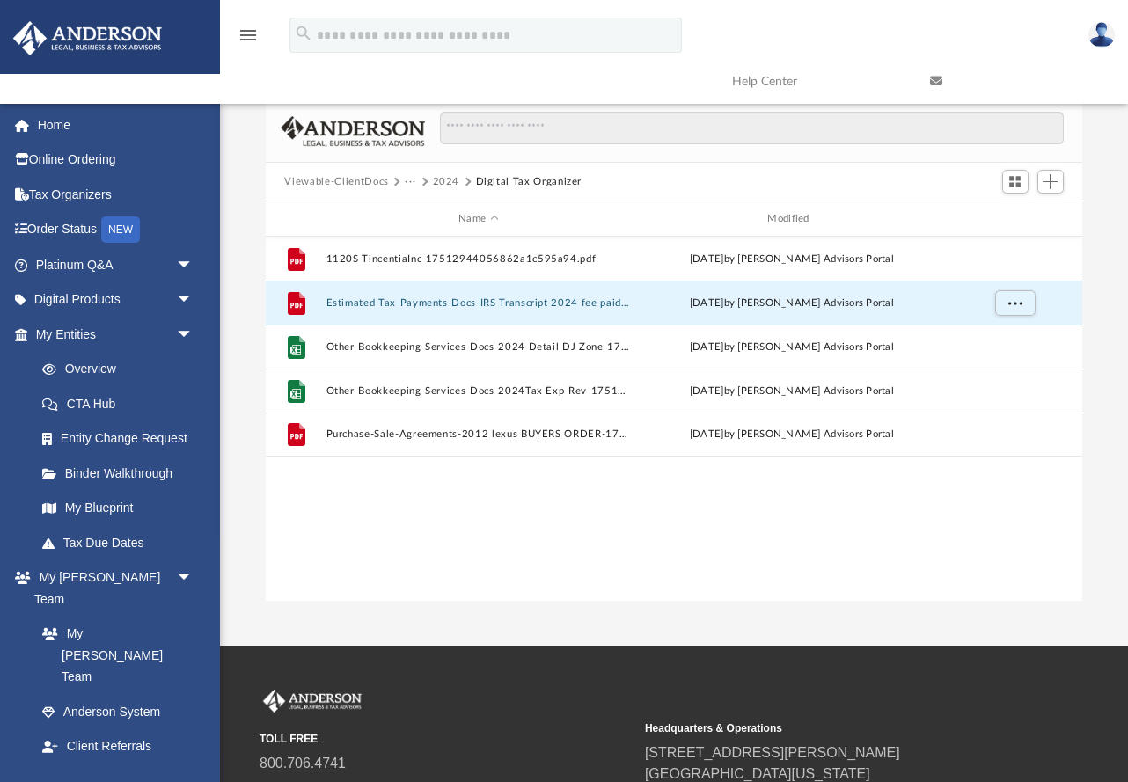
click at [441, 178] on button "2024" at bounding box center [446, 182] width 27 height 16
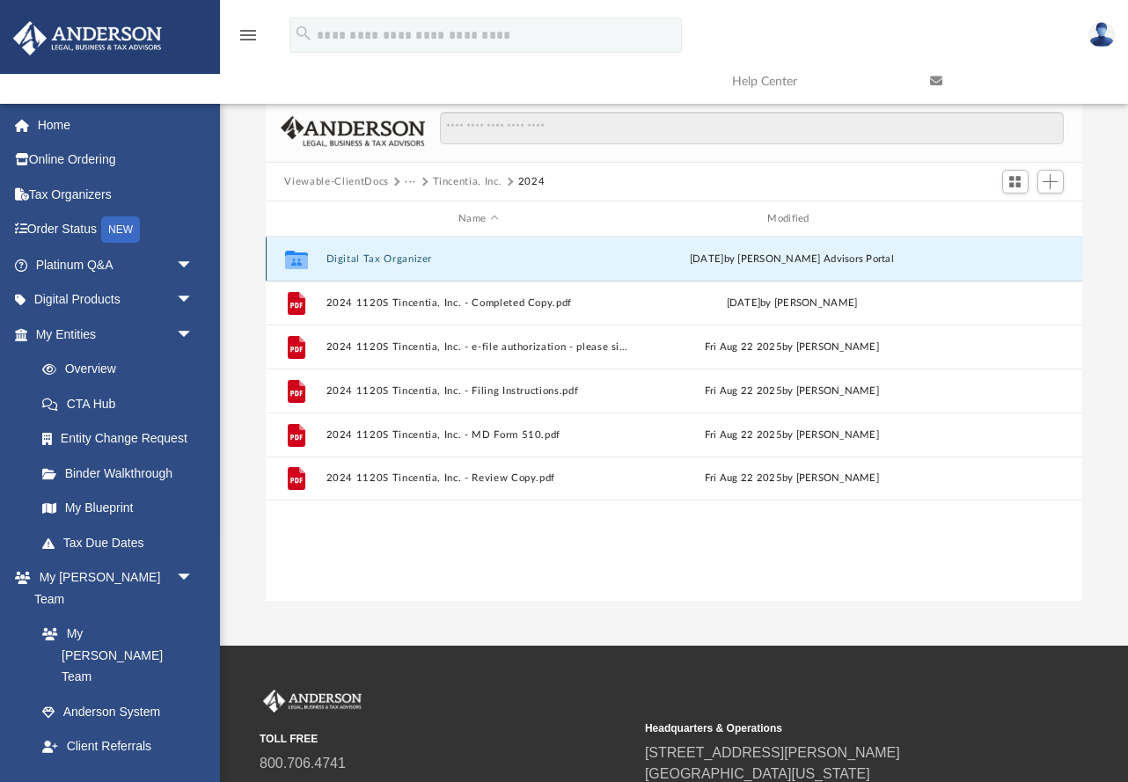
click at [407, 261] on button "Digital Tax Organizer" at bounding box center [478, 258] width 305 height 11
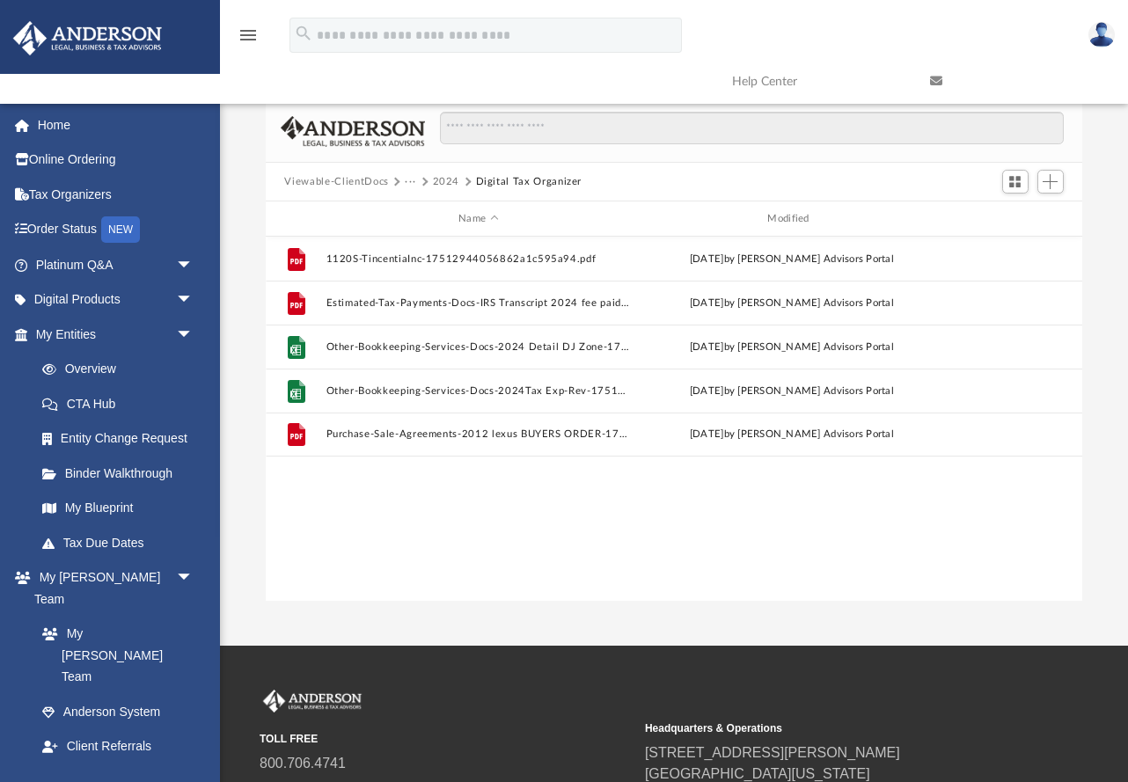
click at [407, 181] on button "···" at bounding box center [410, 182] width 11 height 16
click at [418, 214] on li "Tax" at bounding box center [448, 212] width 69 height 18
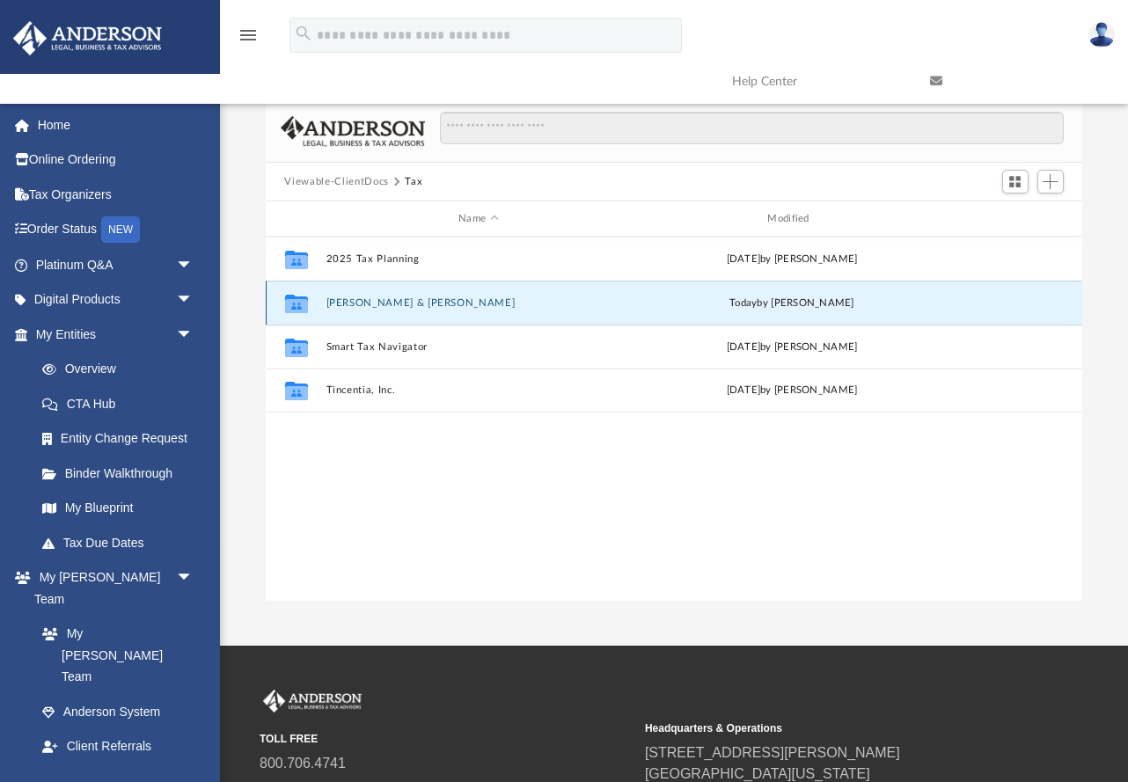
click at [379, 305] on button "[PERSON_NAME] & [PERSON_NAME]" at bounding box center [478, 302] width 305 height 11
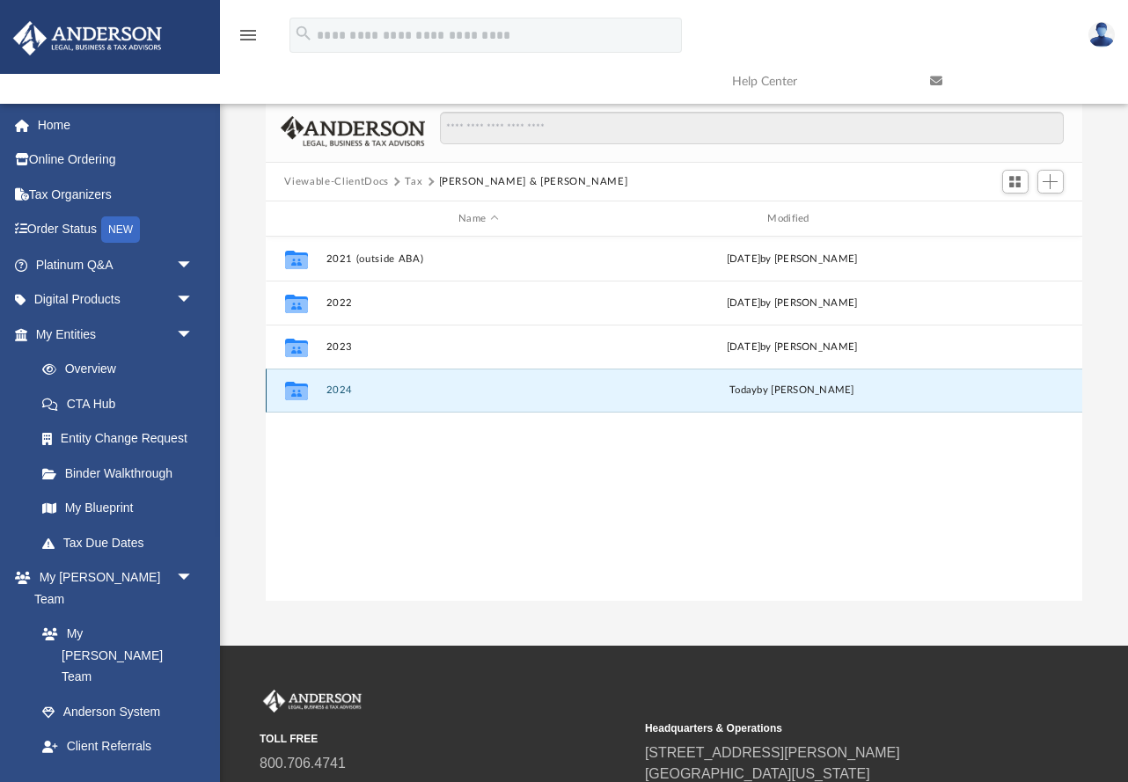
click at [341, 392] on button "2024" at bounding box center [478, 390] width 305 height 11
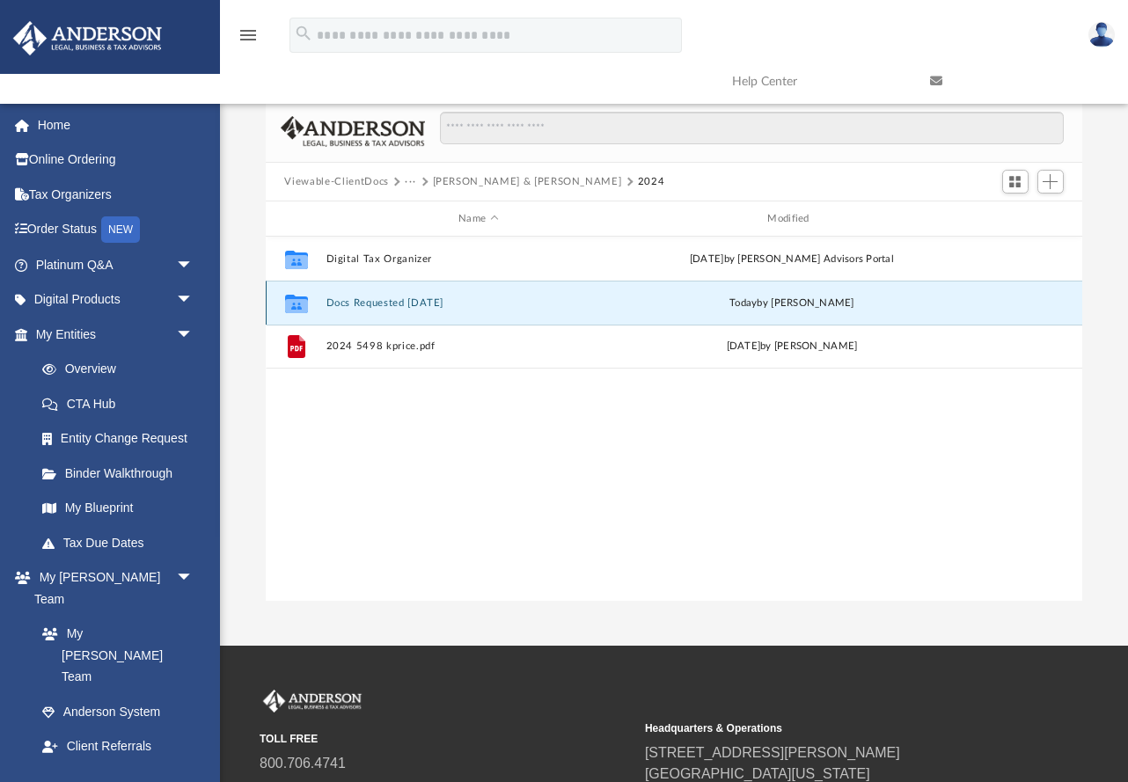
click at [380, 305] on button "Docs Requested [DATE]" at bounding box center [478, 302] width 305 height 11
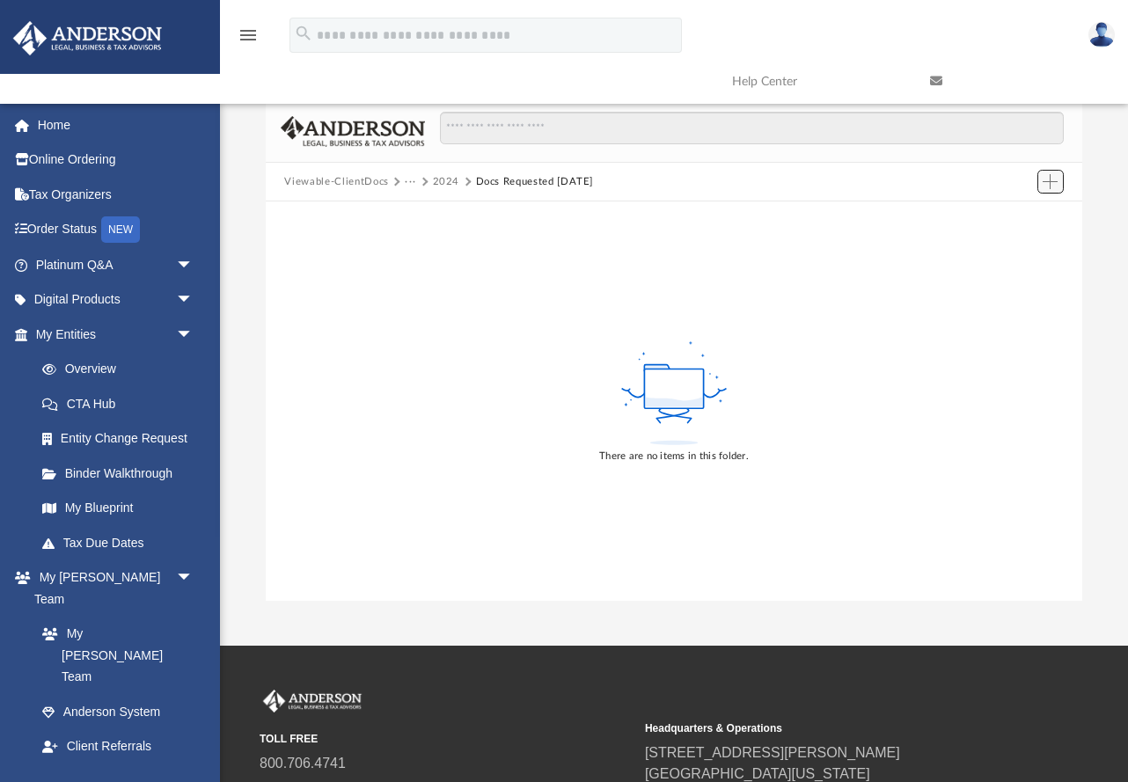
click at [869, 179] on button "Add" at bounding box center [1051, 182] width 26 height 25
click at [869, 216] on li "Upload" at bounding box center [1025, 216] width 56 height 18
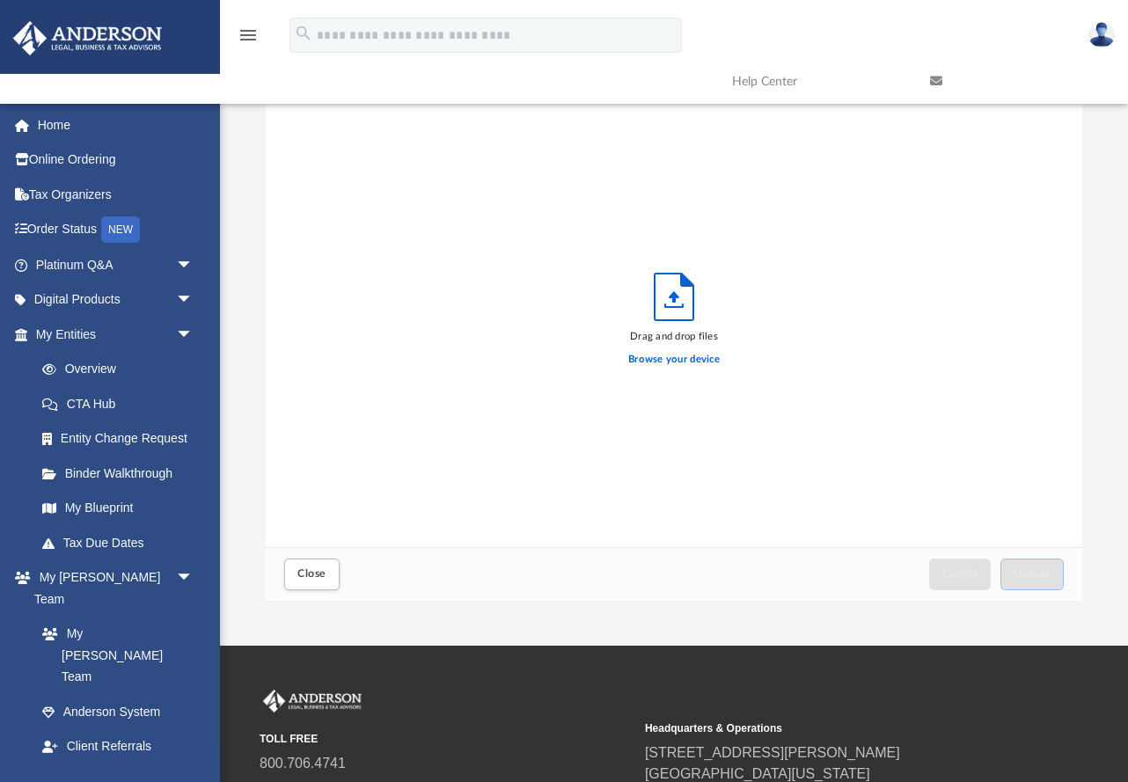
scroll to position [446, 817]
click at [677, 357] on label "Browse your device" at bounding box center [674, 360] width 92 height 16
click at [0, 0] on input "Browse your device" at bounding box center [0, 0] width 0 height 0
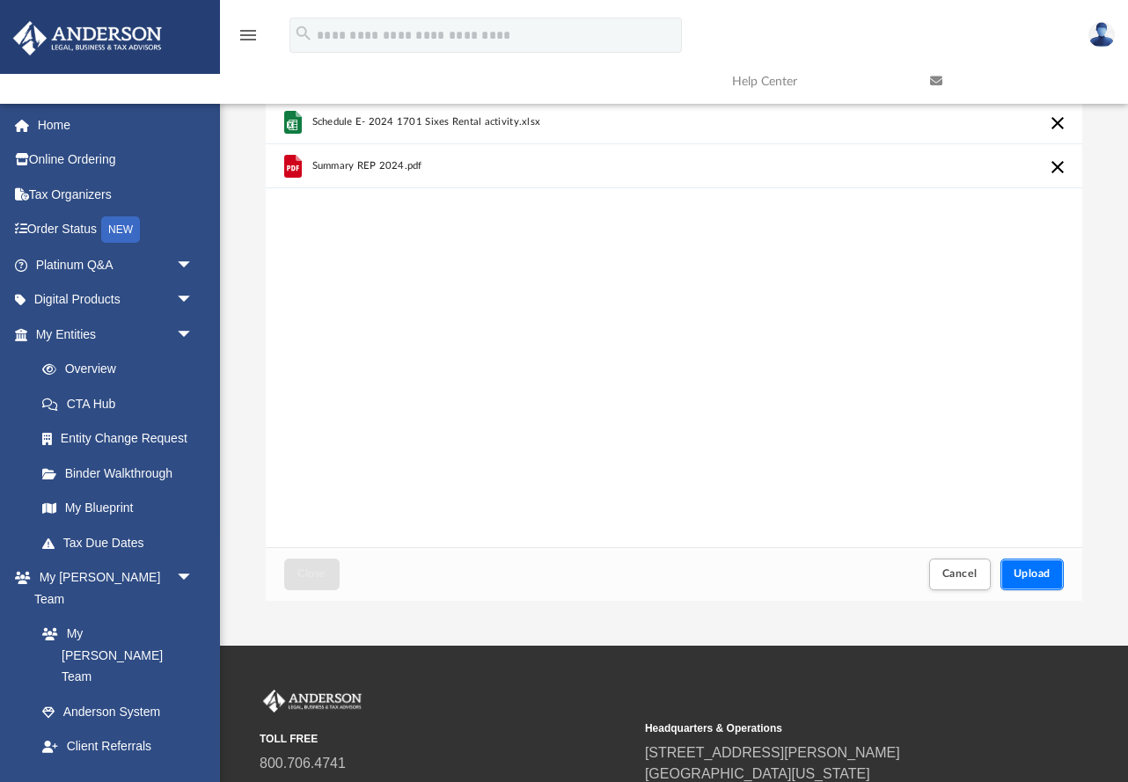
click at [869, 579] on span "Upload" at bounding box center [1032, 573] width 37 height 11
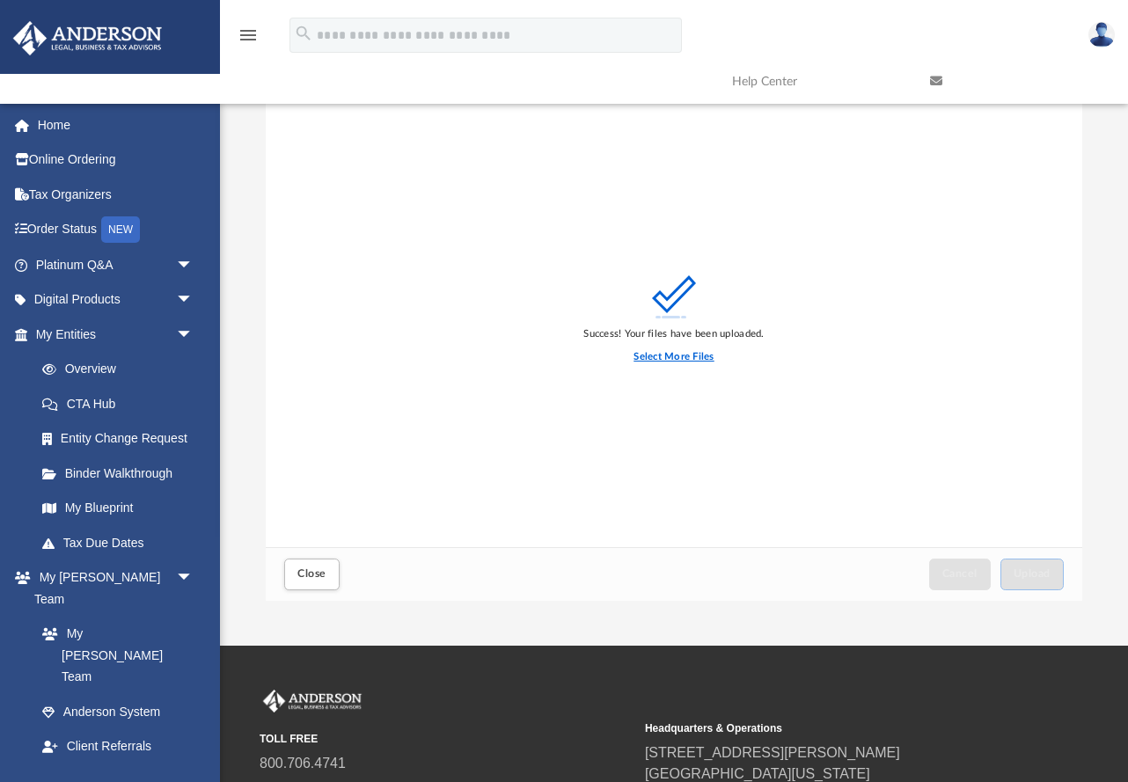
click at [693, 356] on label "Select More Files" at bounding box center [674, 357] width 80 height 16
click at [0, 0] on input "Select More Files" at bounding box center [0, 0] width 0 height 0
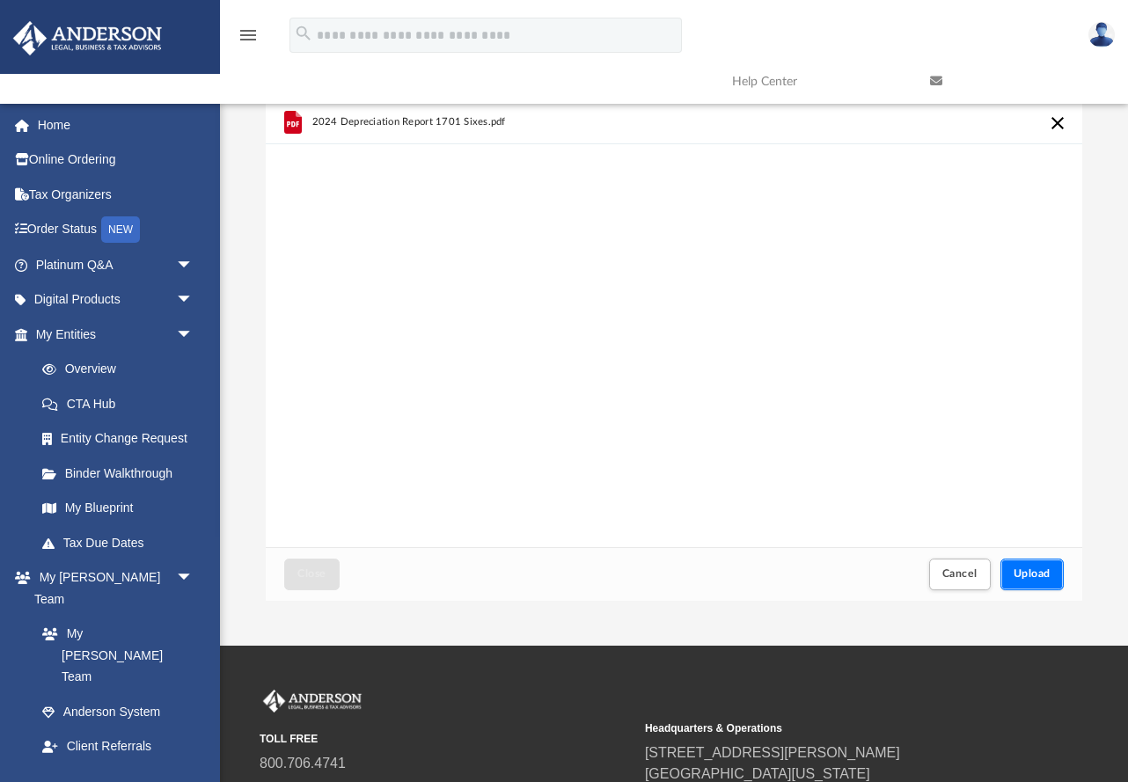
click at [869, 575] on span "Upload" at bounding box center [1032, 573] width 37 height 11
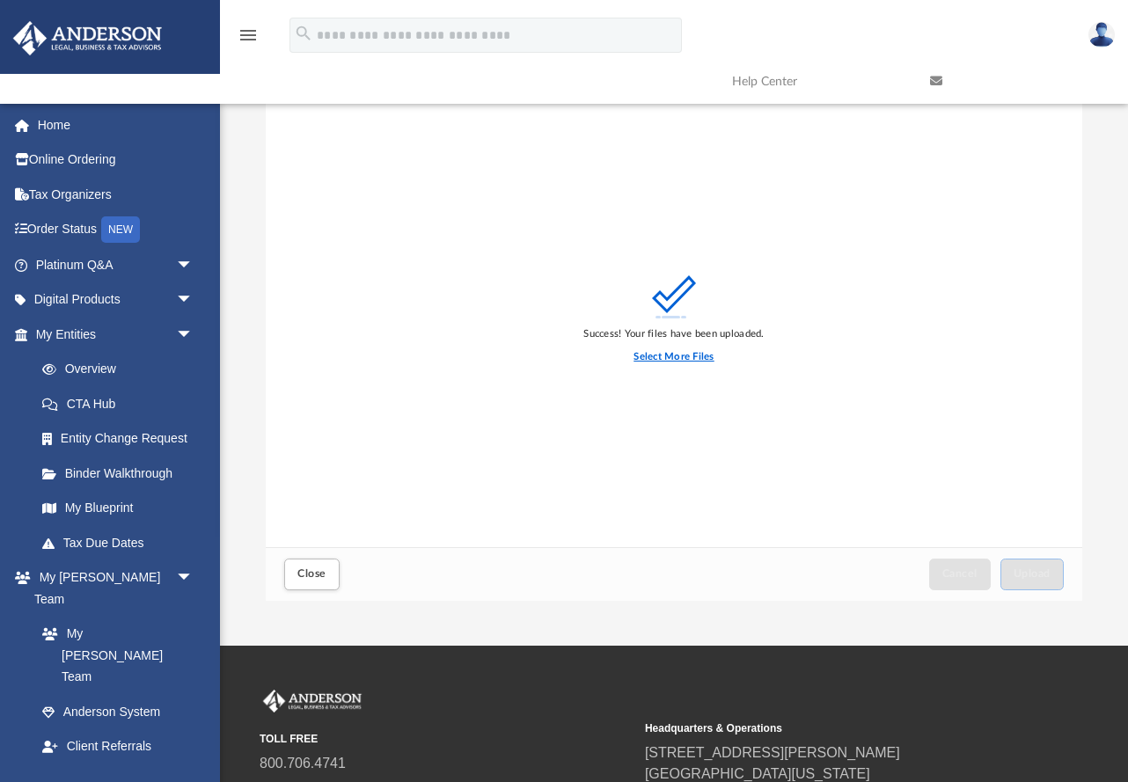
click at [675, 359] on label "Select More Files" at bounding box center [674, 357] width 80 height 16
click at [0, 0] on input "Select More Files" at bounding box center [0, 0] width 0 height 0
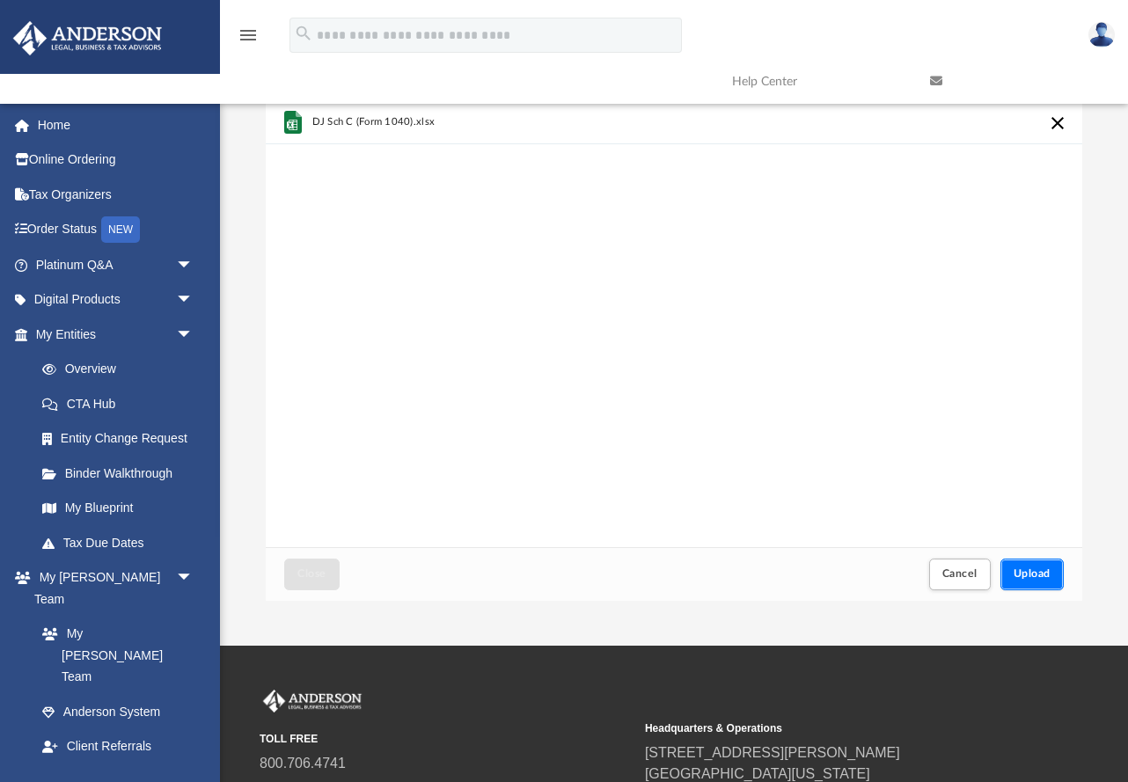
click at [869, 568] on span "Upload" at bounding box center [1032, 573] width 37 height 11
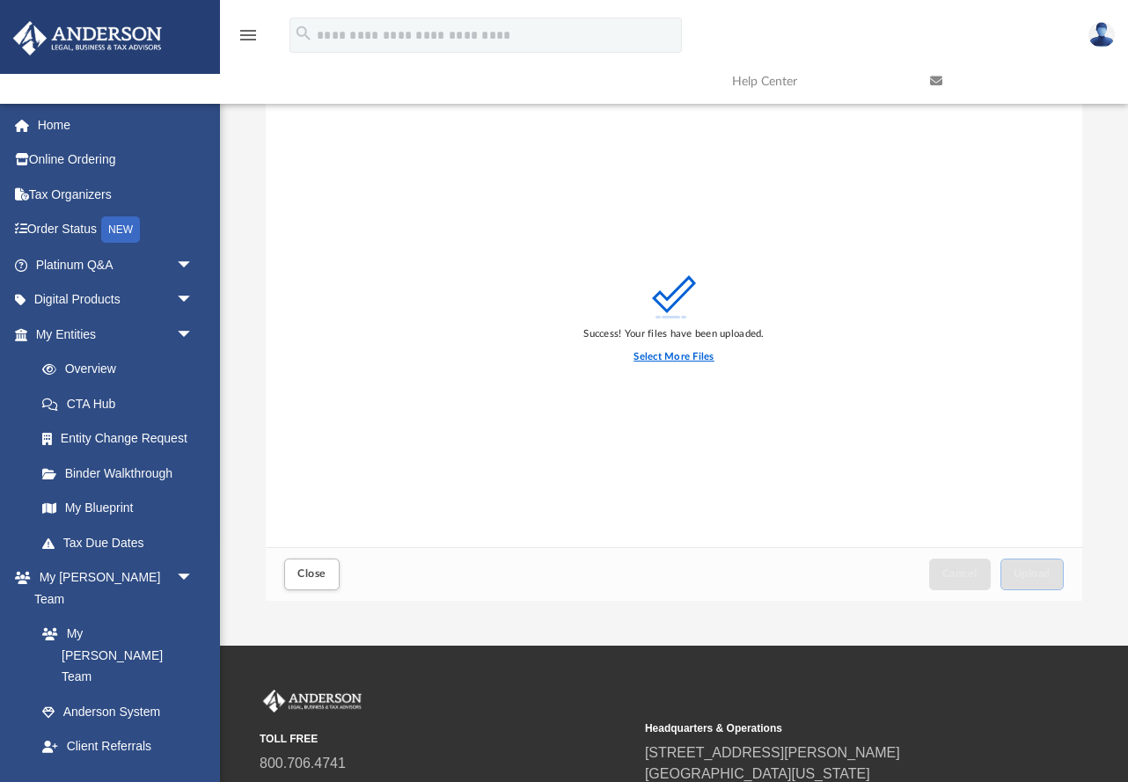
click at [680, 358] on label "Select More Files" at bounding box center [674, 357] width 80 height 16
click at [0, 0] on input "Select More Files" at bounding box center [0, 0] width 0 height 0
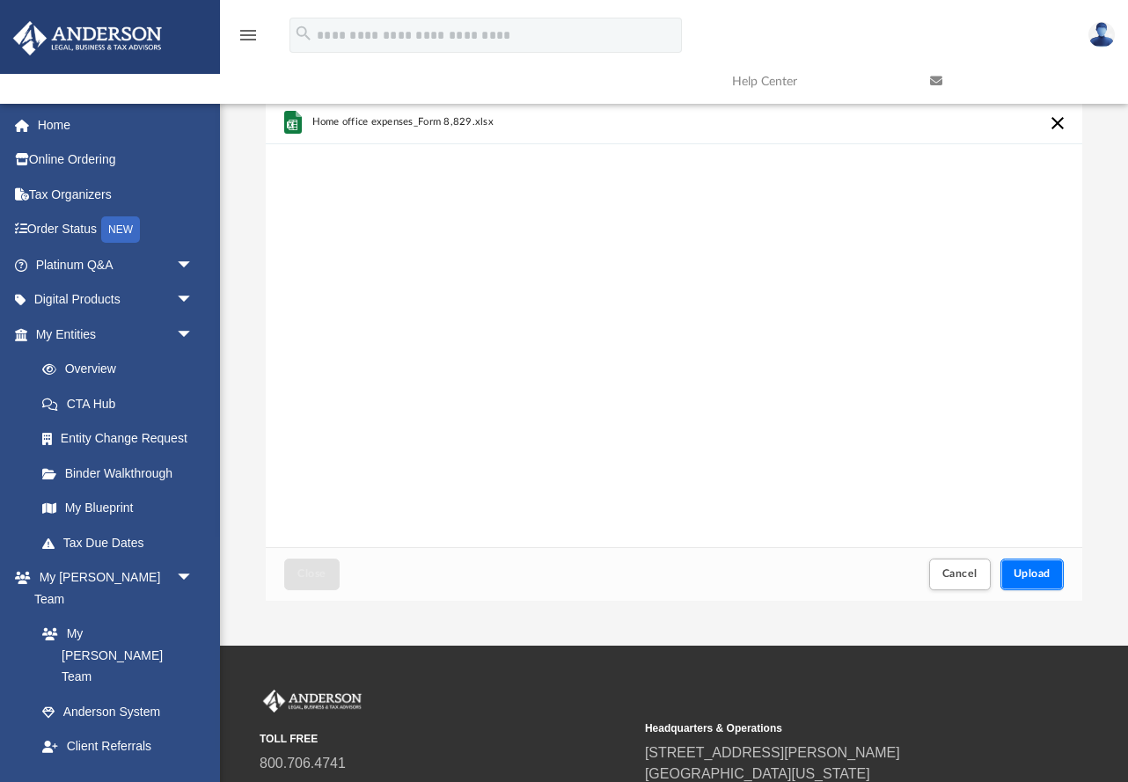
click at [869, 576] on span "Upload" at bounding box center [1032, 573] width 37 height 11
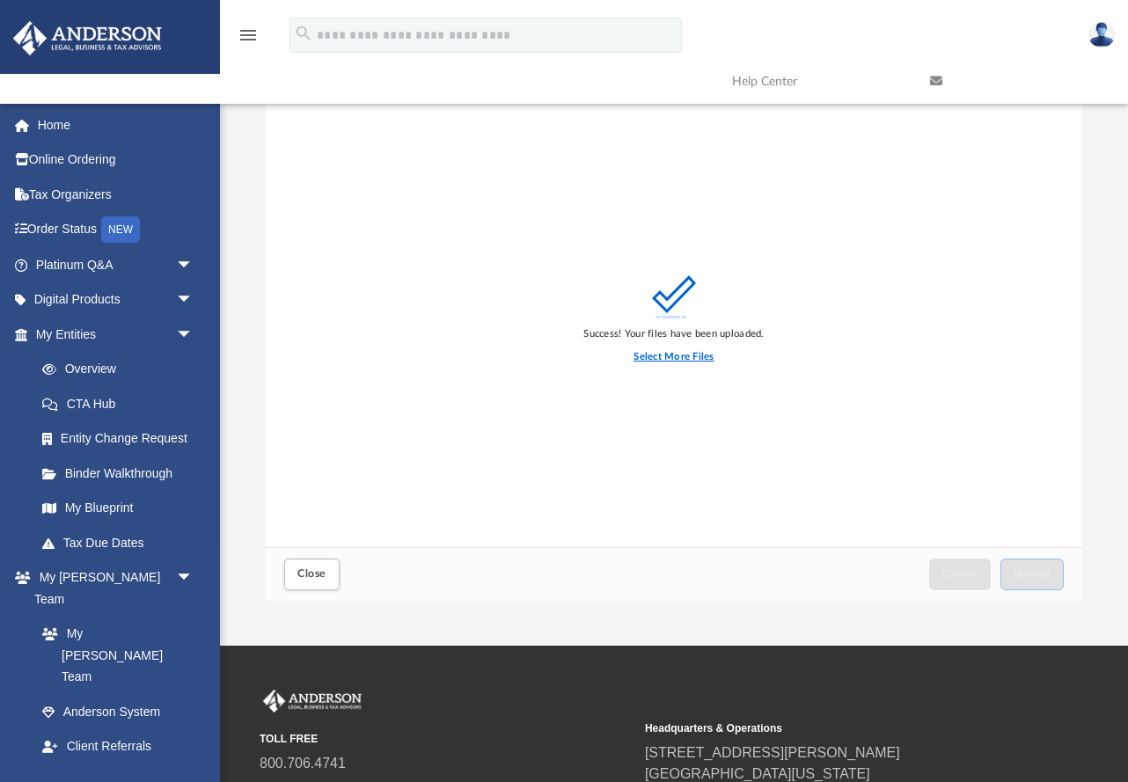
click at [688, 360] on label "Select More Files" at bounding box center [674, 357] width 80 height 16
click at [0, 0] on input "Select More Files" at bounding box center [0, 0] width 0 height 0
click at [310, 570] on span "Close" at bounding box center [311, 573] width 28 height 11
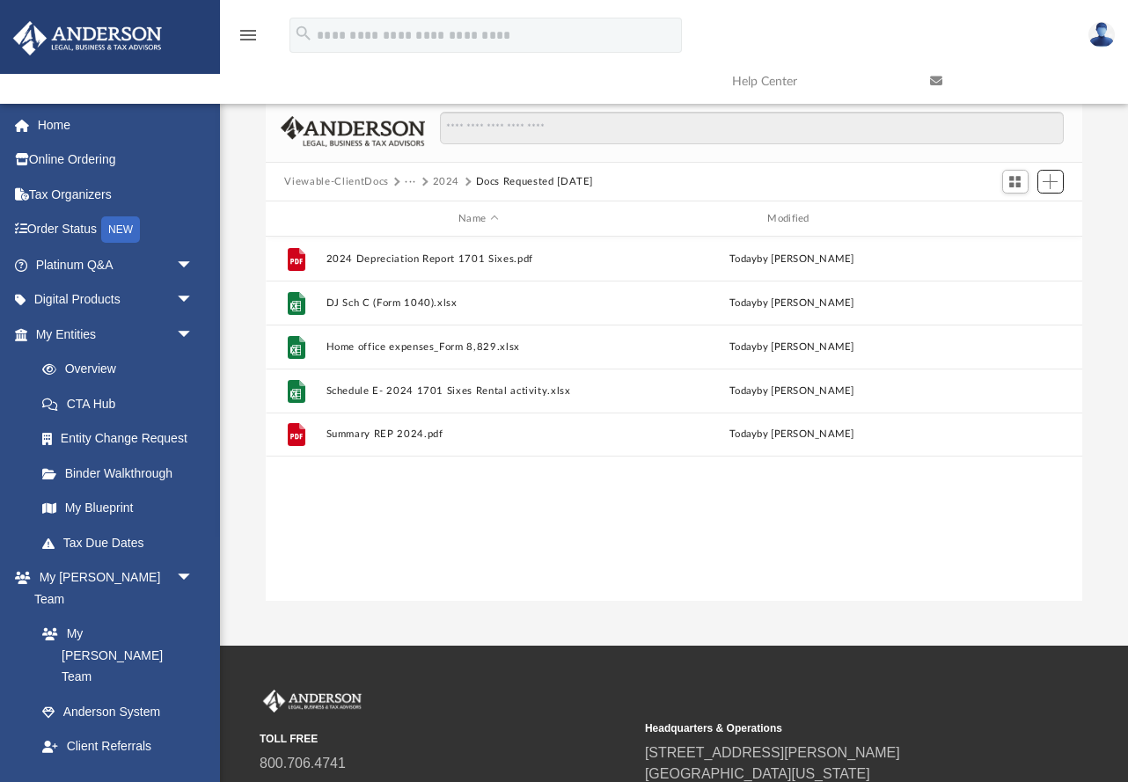
scroll to position [400, 817]
click at [446, 185] on button "2024" at bounding box center [446, 182] width 27 height 16
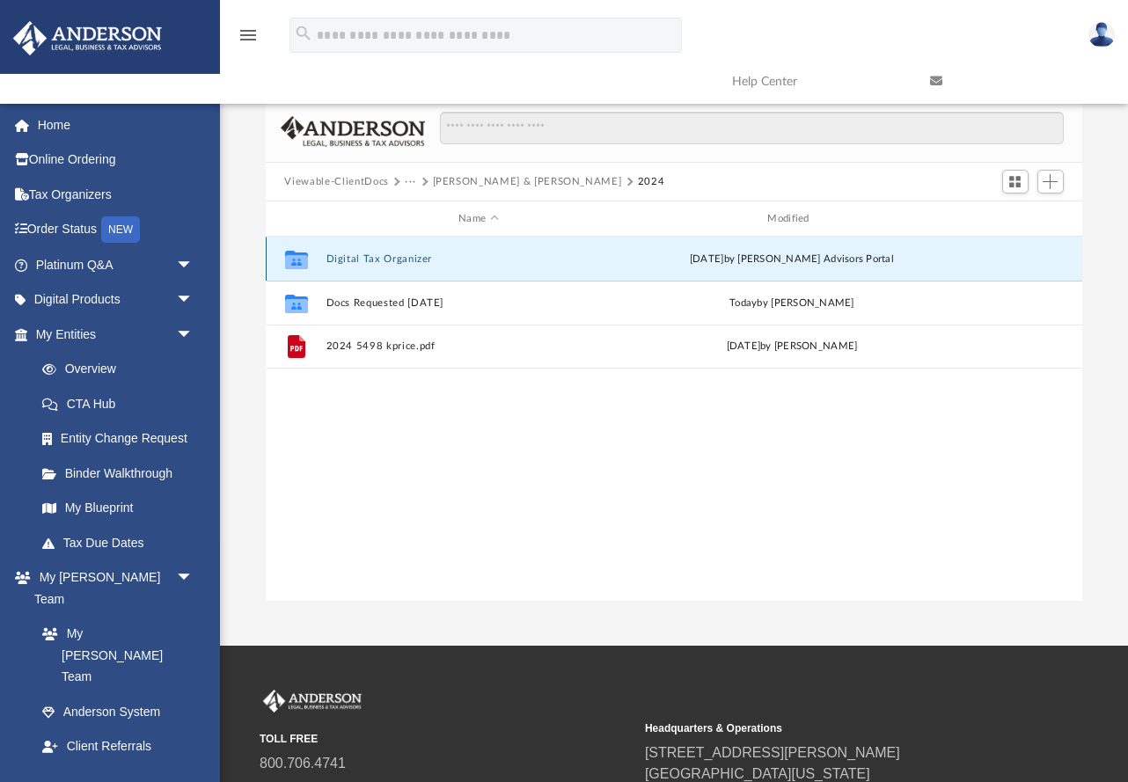
click at [384, 260] on button "Digital Tax Organizer" at bounding box center [478, 258] width 305 height 11
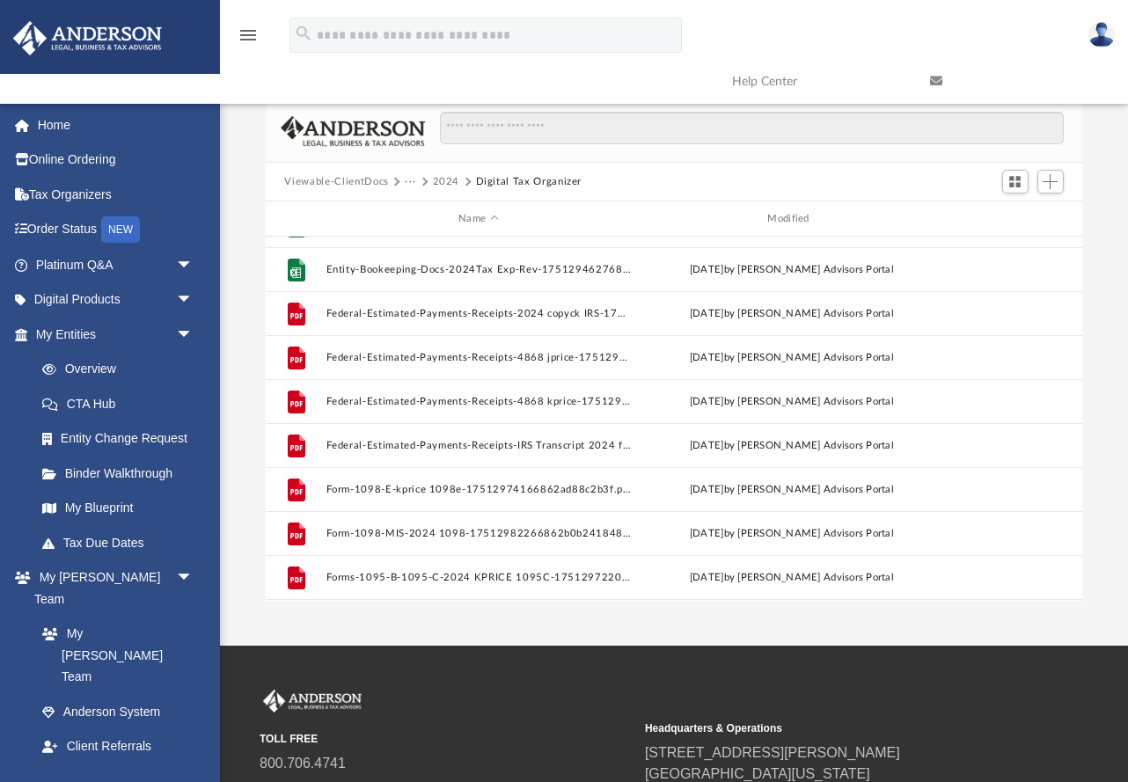
scroll to position [0, 0]
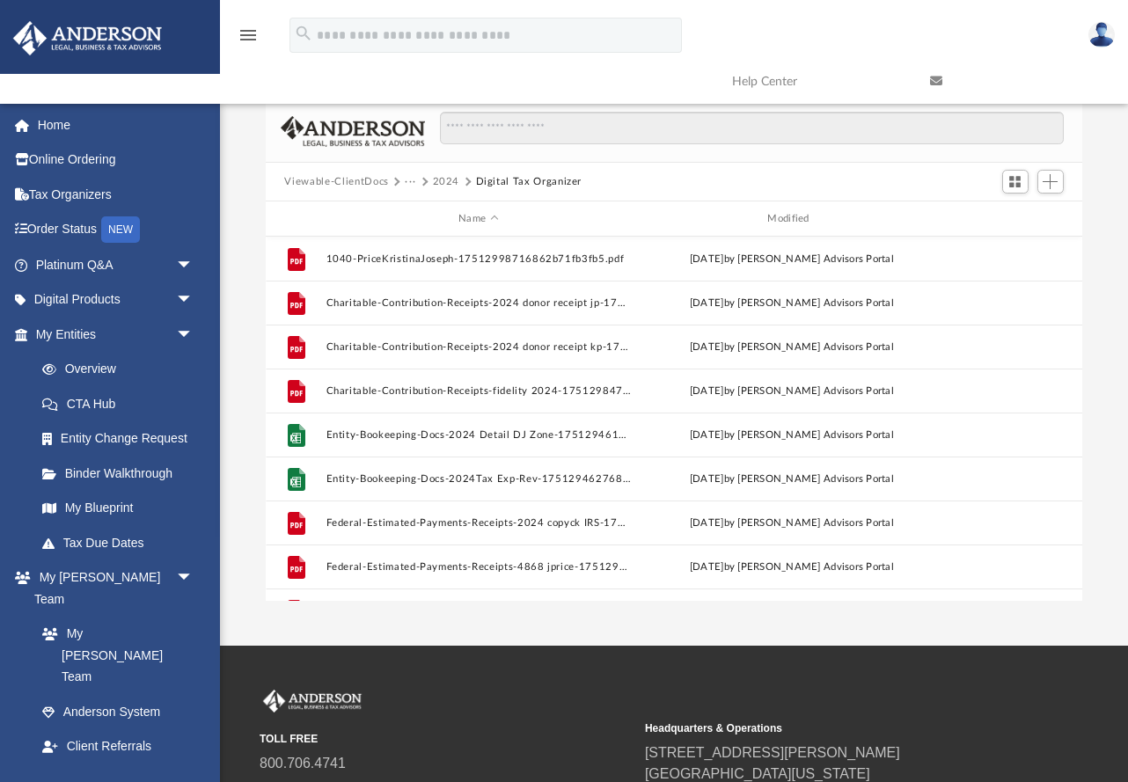
click at [446, 183] on button "2024" at bounding box center [446, 182] width 27 height 16
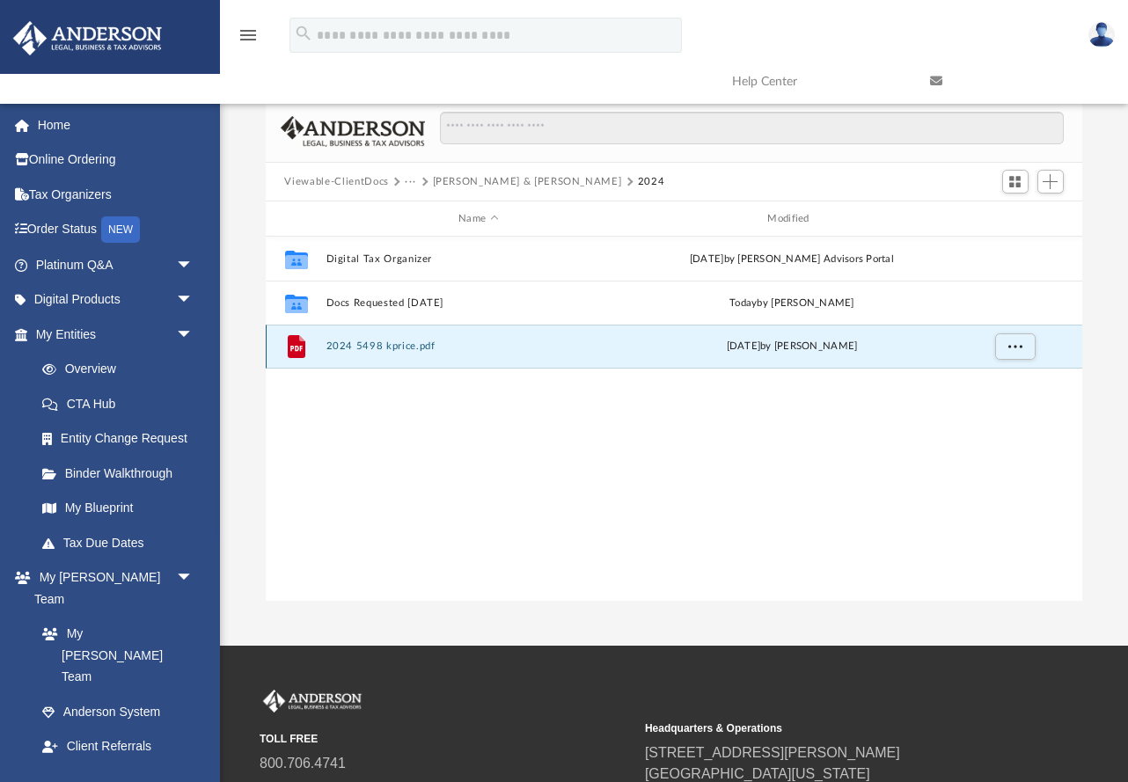
click at [466, 348] on button "2024 5498 kprice.pdf" at bounding box center [478, 346] width 305 height 11
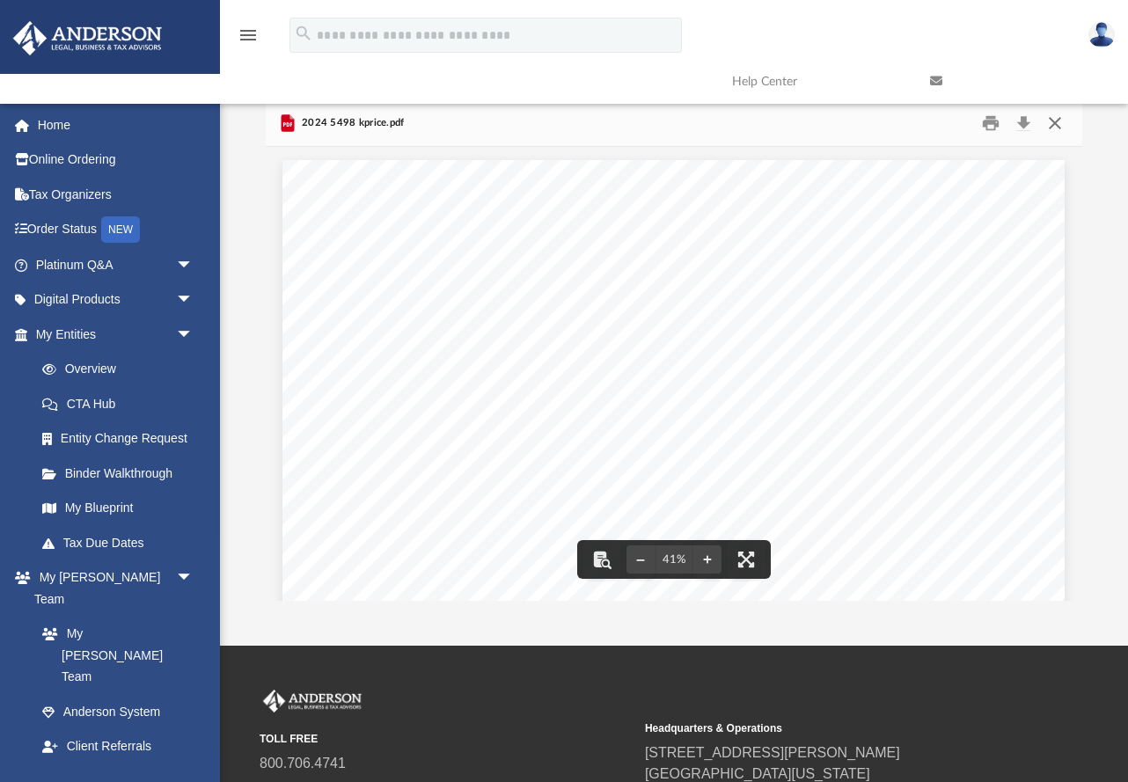
click at [869, 124] on button "Close" at bounding box center [1055, 123] width 32 height 27
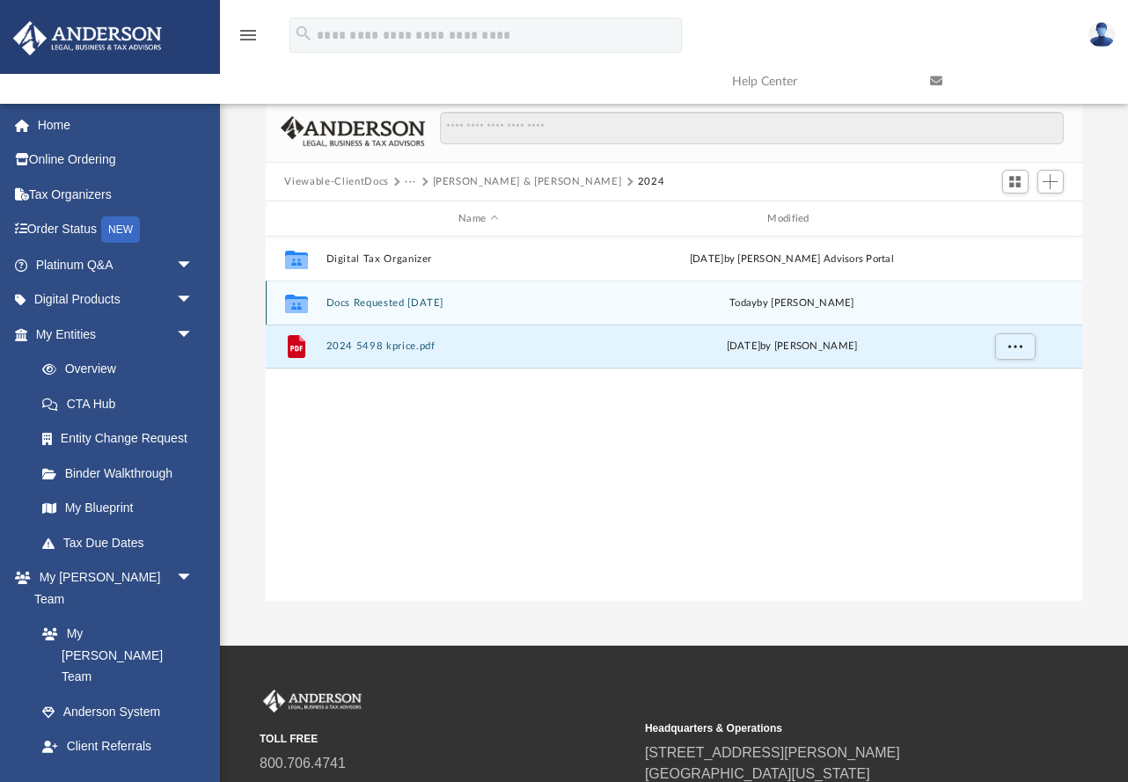
click at [388, 309] on div "Collaborated Folder Docs Requested [DATE] [DATE] by [PERSON_NAME]" at bounding box center [675, 303] width 818 height 44
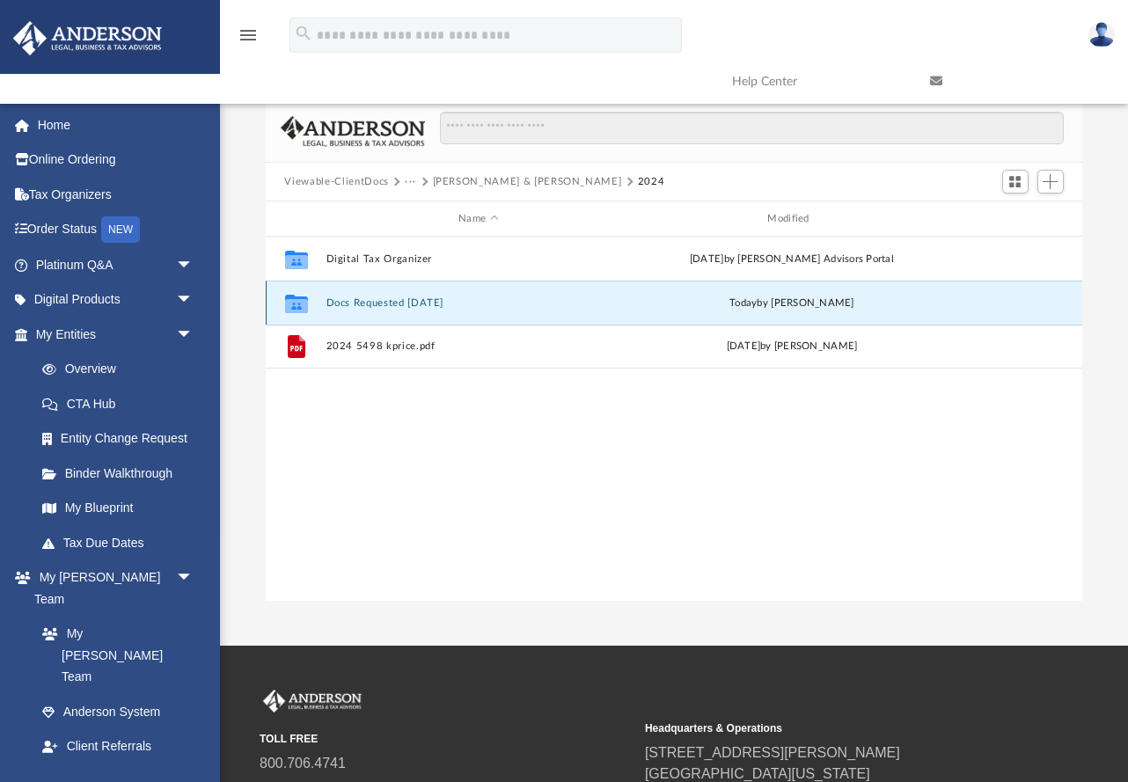
click at [388, 309] on div "Collaborated Folder Docs Requested [DATE] [DATE] by [PERSON_NAME]" at bounding box center [675, 303] width 818 height 44
click at [383, 301] on button "Docs Requested [DATE]" at bounding box center [478, 302] width 305 height 11
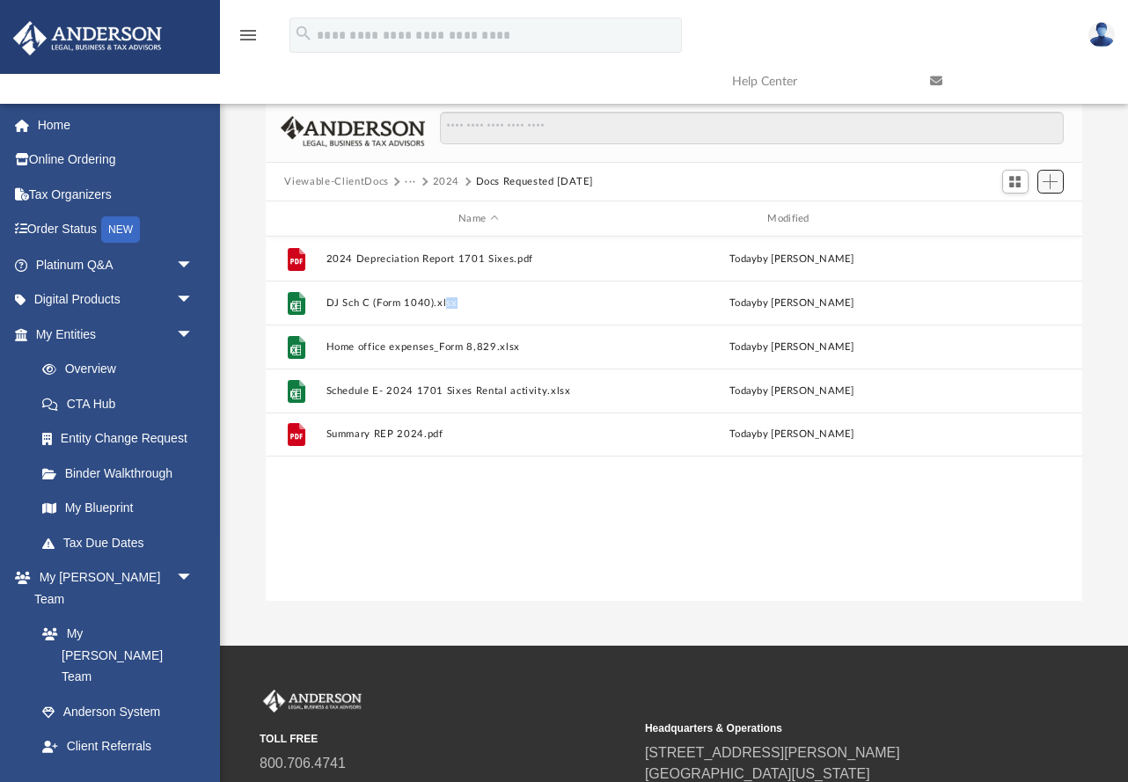
click at [869, 184] on span "Add" at bounding box center [1050, 181] width 15 height 15
click at [869, 215] on li "Upload" at bounding box center [1025, 216] width 56 height 18
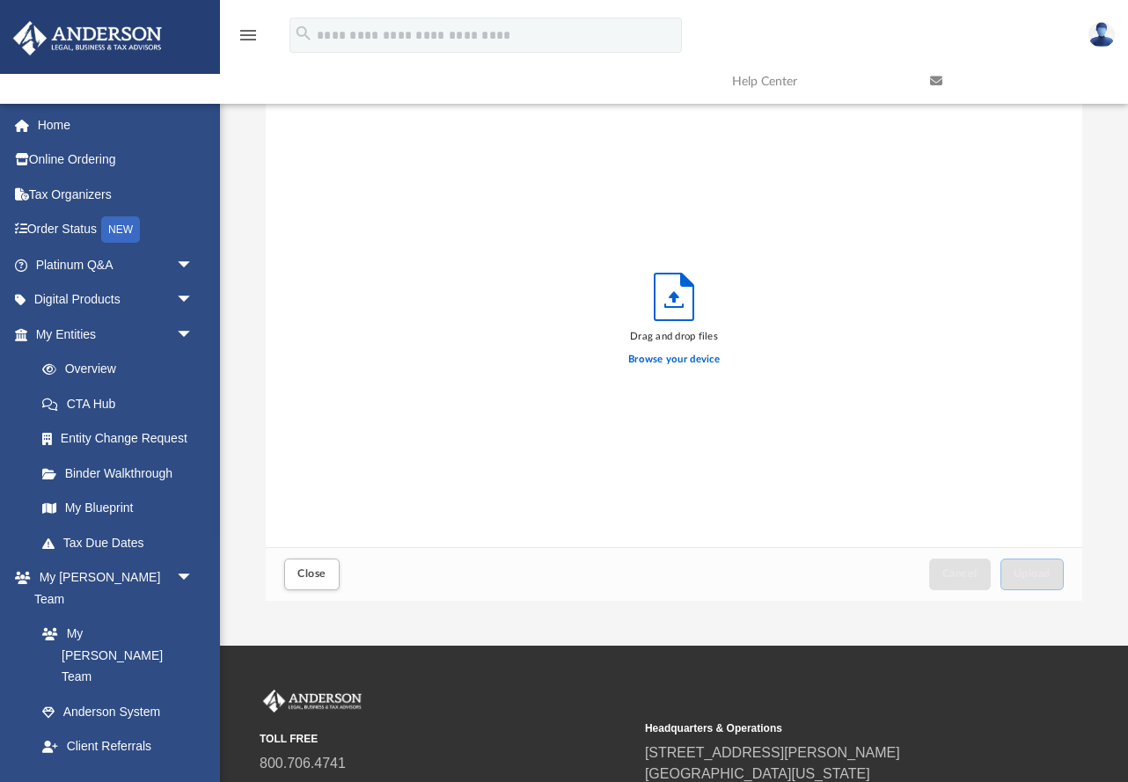
scroll to position [446, 817]
click at [687, 367] on label "Browse your device" at bounding box center [674, 360] width 92 height 16
click at [0, 0] on input "Browse your device" at bounding box center [0, 0] width 0 height 0
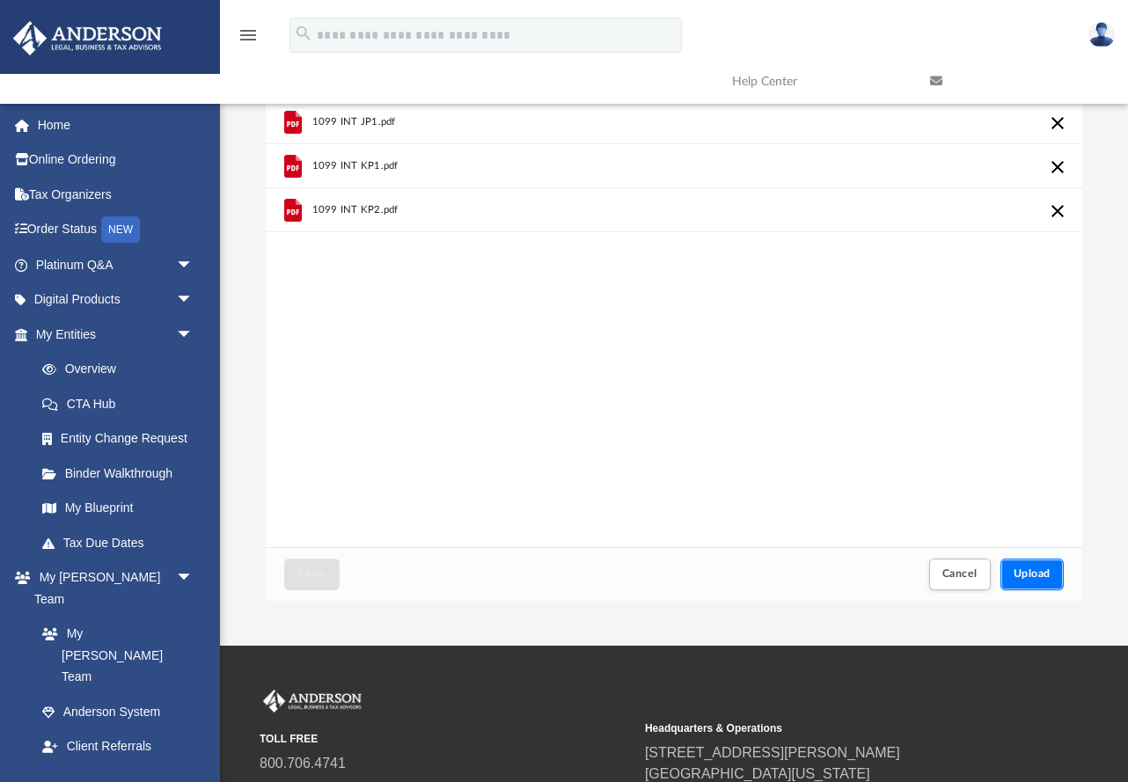
click at [869, 578] on span "Upload" at bounding box center [1032, 573] width 37 height 11
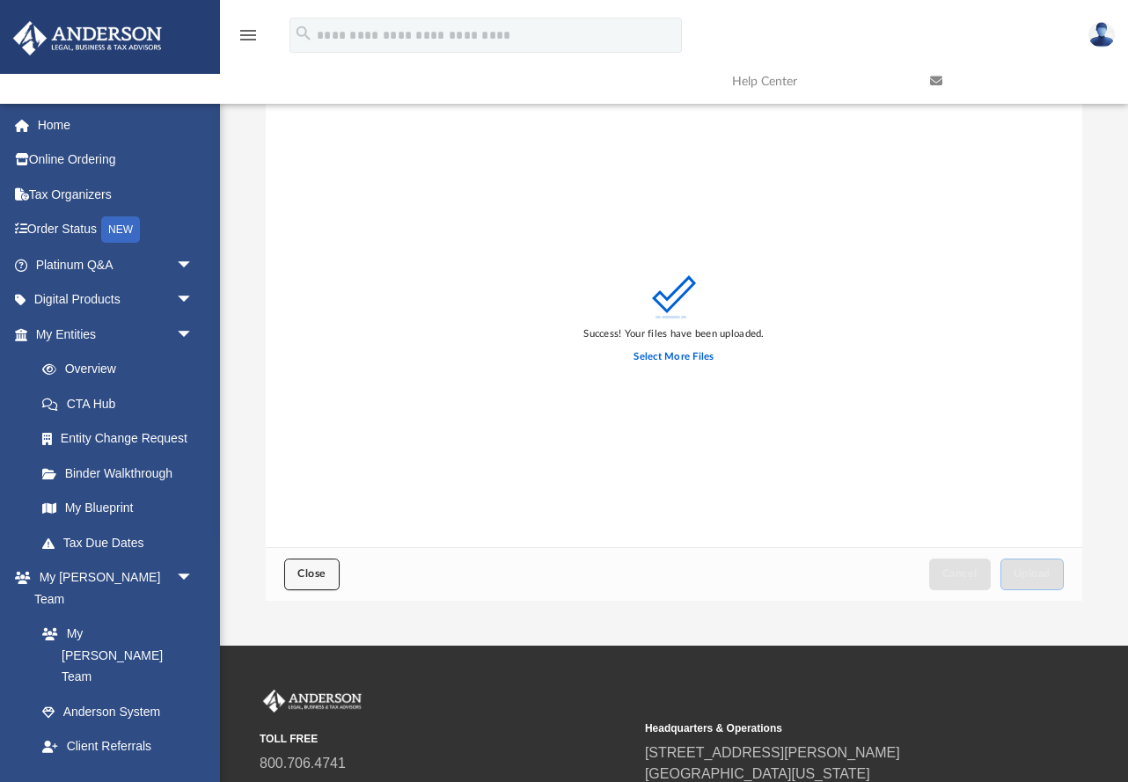
click at [312, 579] on span "Close" at bounding box center [311, 573] width 28 height 11
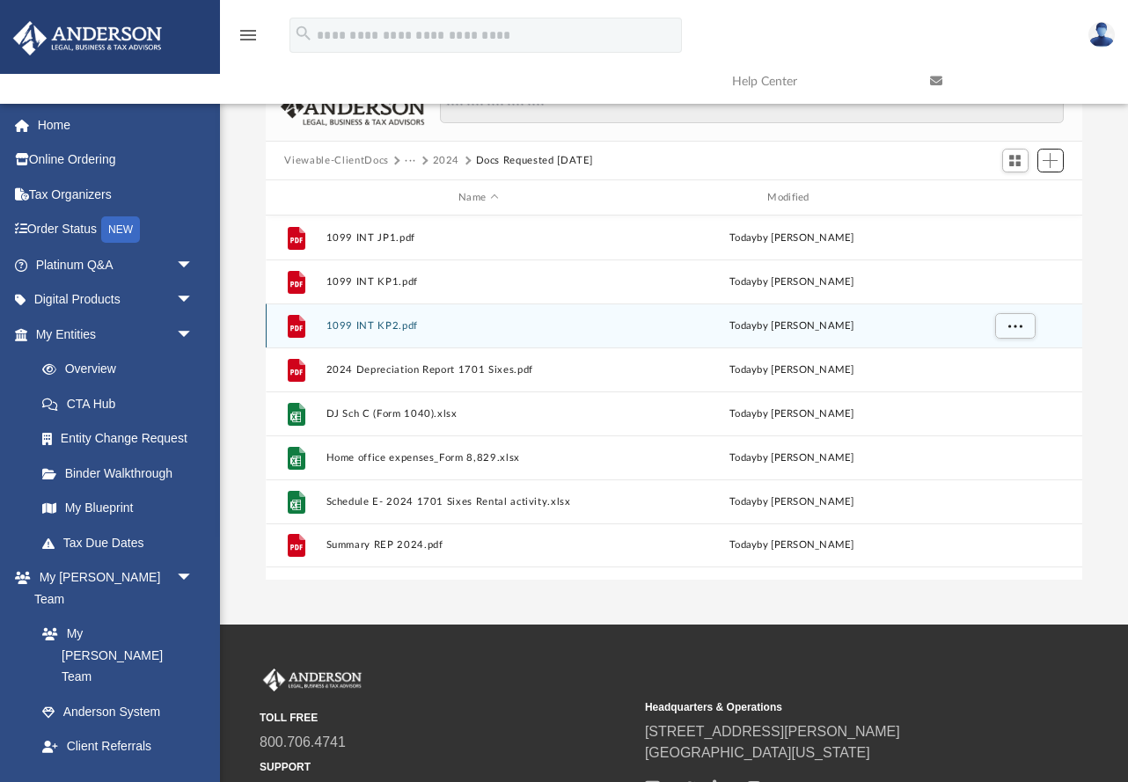
scroll to position [0, 0]
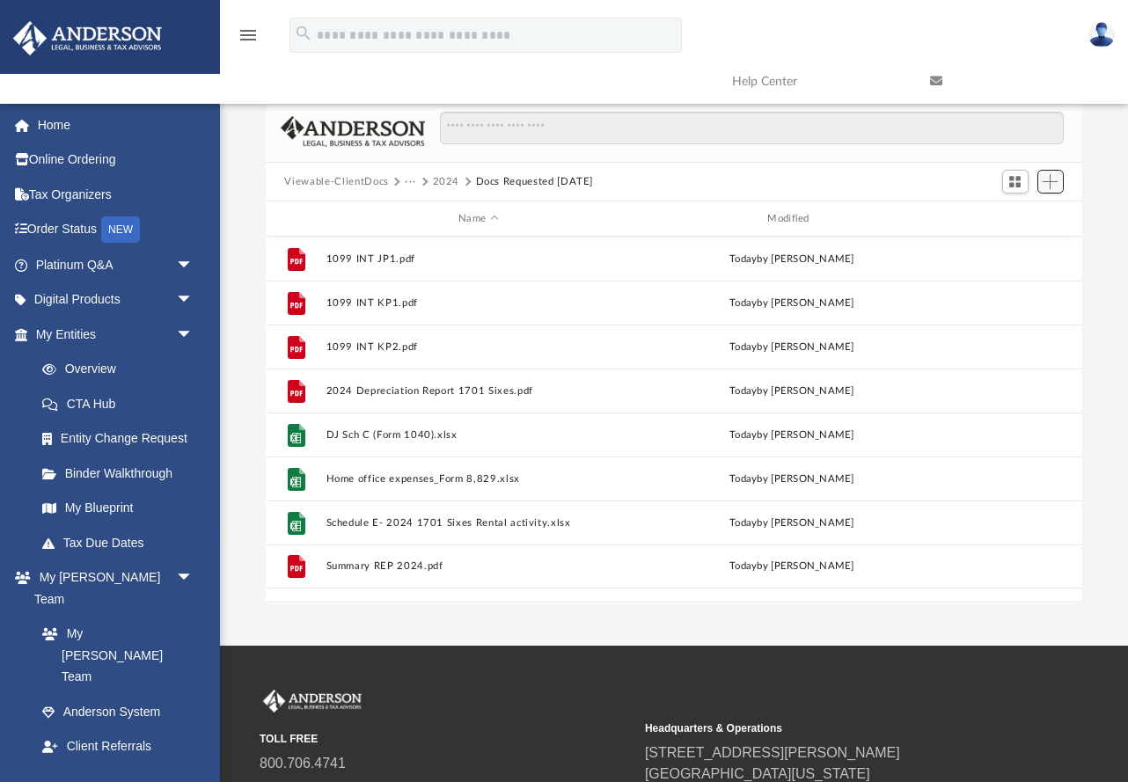
click at [869, 180] on span "Add" at bounding box center [1050, 181] width 15 height 15
click at [869, 220] on li "Upload" at bounding box center [1025, 216] width 56 height 18
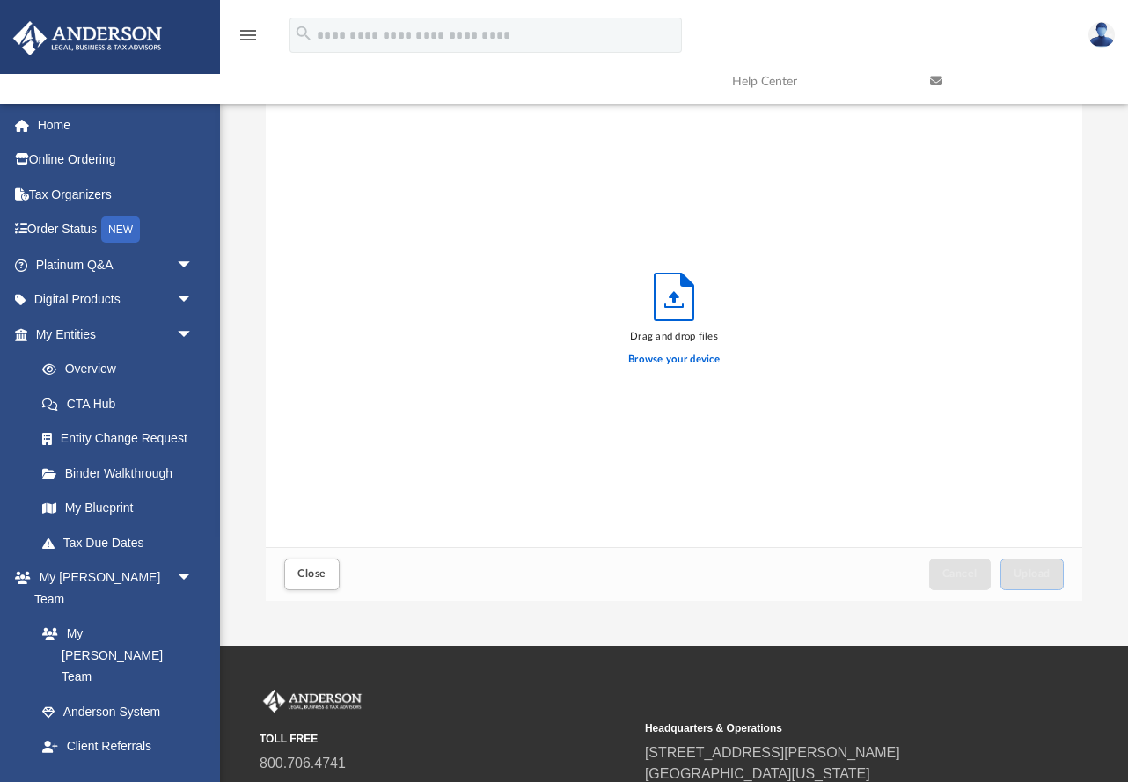
scroll to position [446, 817]
click at [697, 360] on label "Browse your device" at bounding box center [674, 360] width 92 height 16
click at [0, 0] on input "Browse your device" at bounding box center [0, 0] width 0 height 0
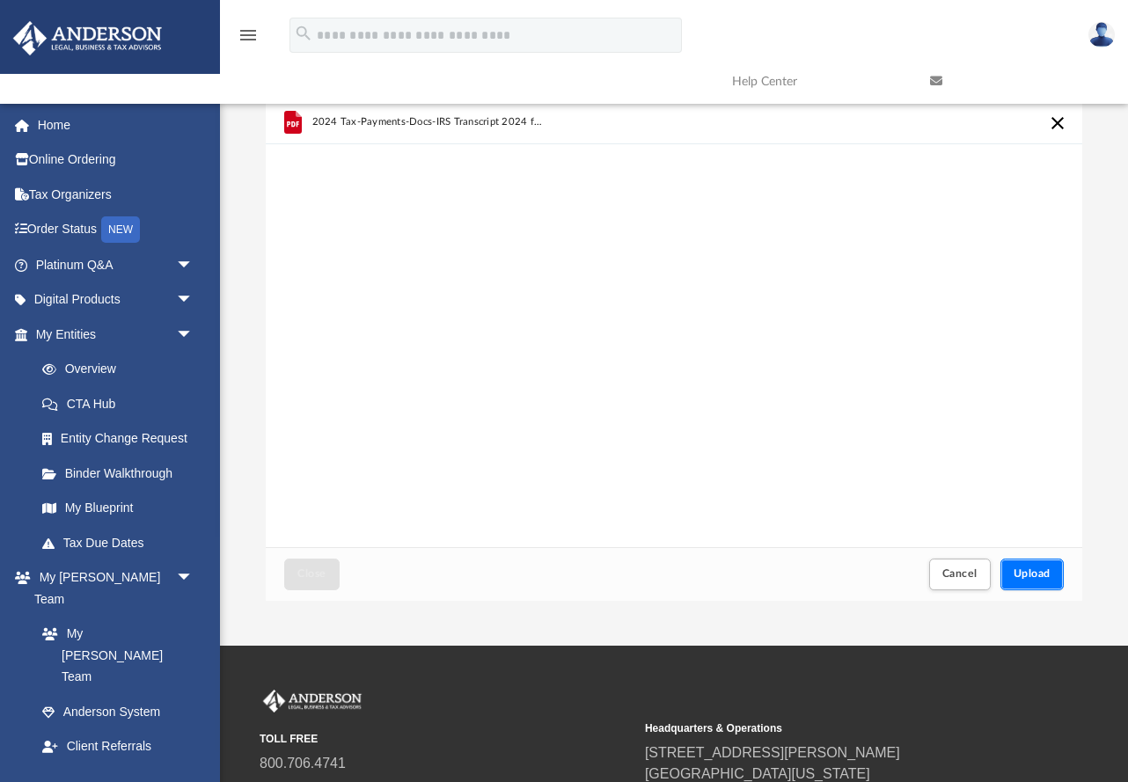
click at [869, 573] on span "Upload" at bounding box center [1032, 573] width 37 height 11
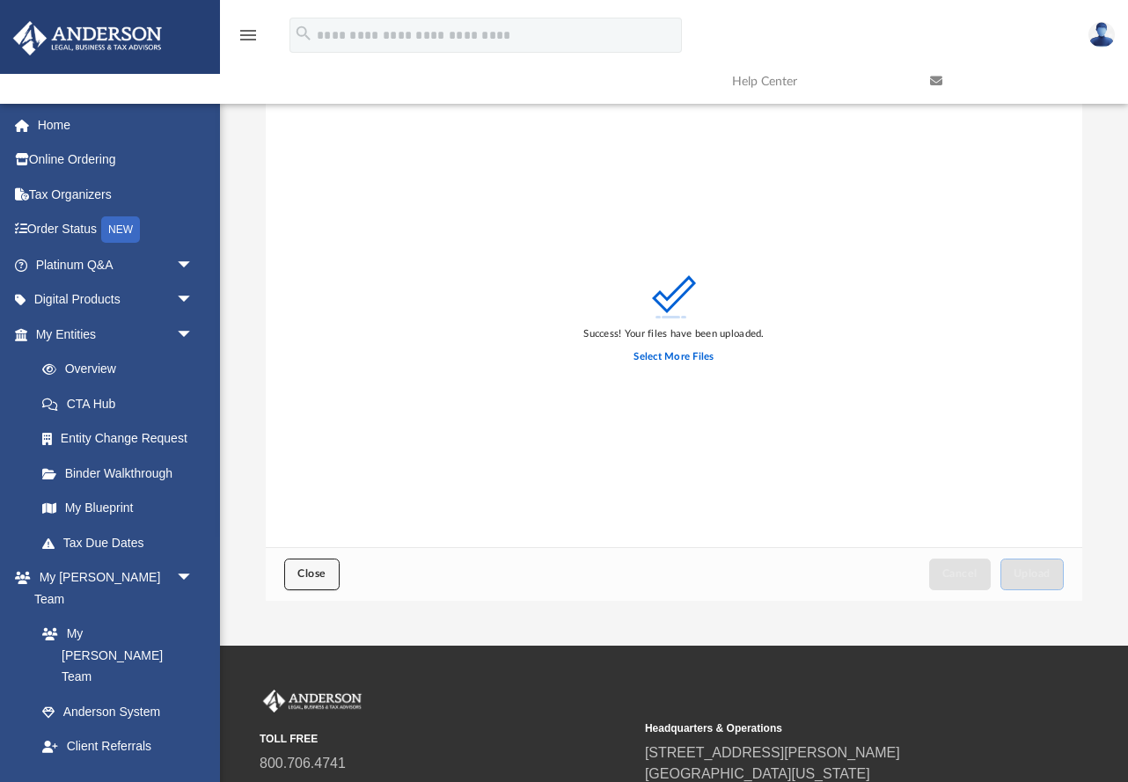
click at [313, 568] on span "Close" at bounding box center [311, 573] width 28 height 11
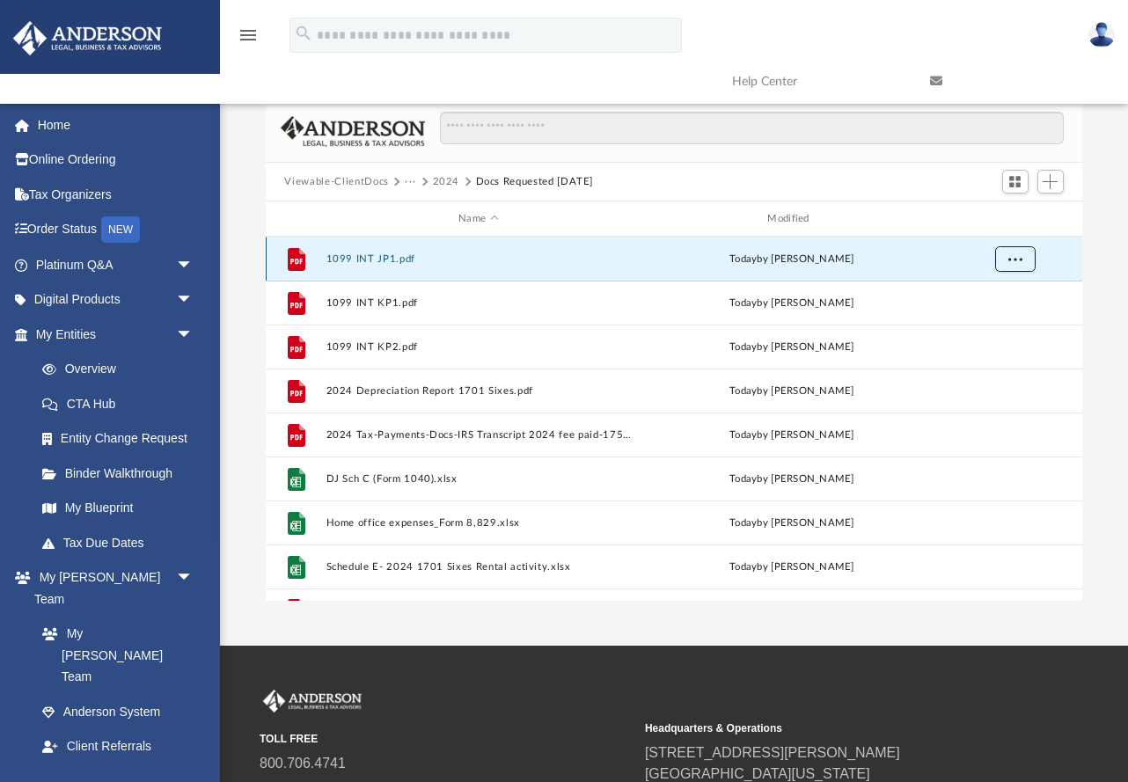
click at [869, 260] on span "More options" at bounding box center [1015, 258] width 14 height 10
drag, startPoint x: 607, startPoint y: 184, endPoint x: 429, endPoint y: 185, distance: 178.6
click at [429, 184] on div "Viewable-ClientDocs ··· 2024 Docs Requested [DATE]" at bounding box center [446, 182] width 324 height 16
copy div "2024 Docs Requested [DATE]"
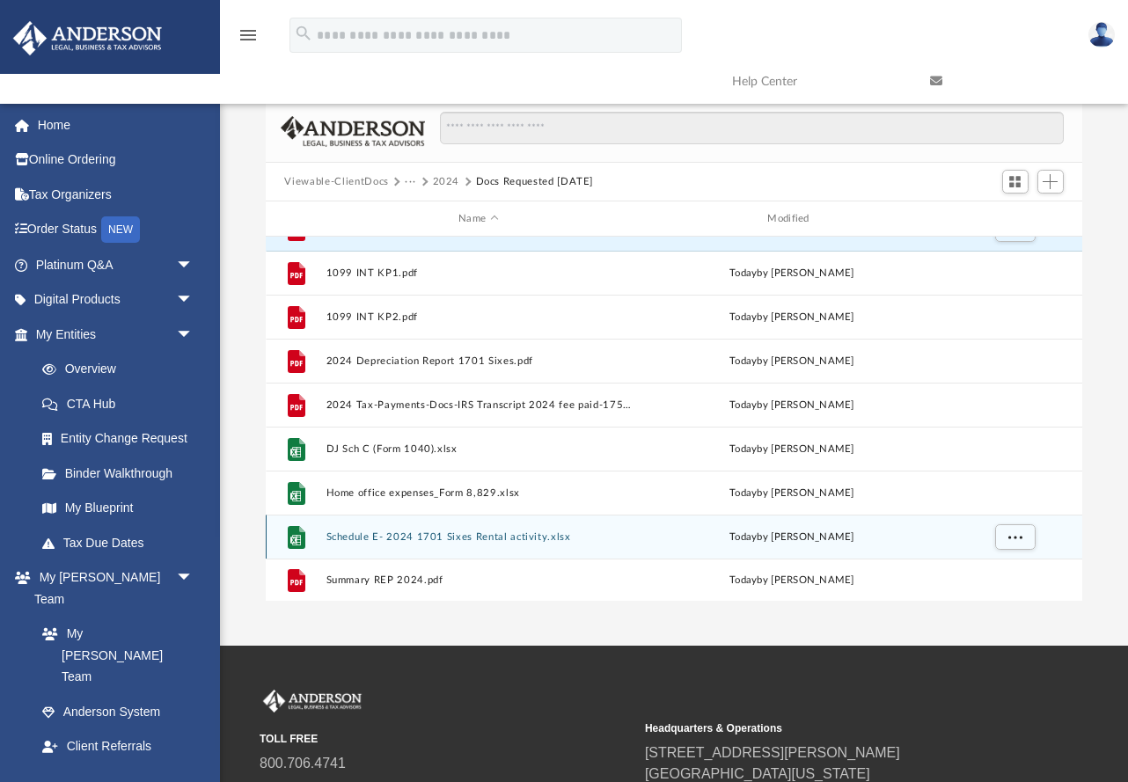
scroll to position [31, 0]
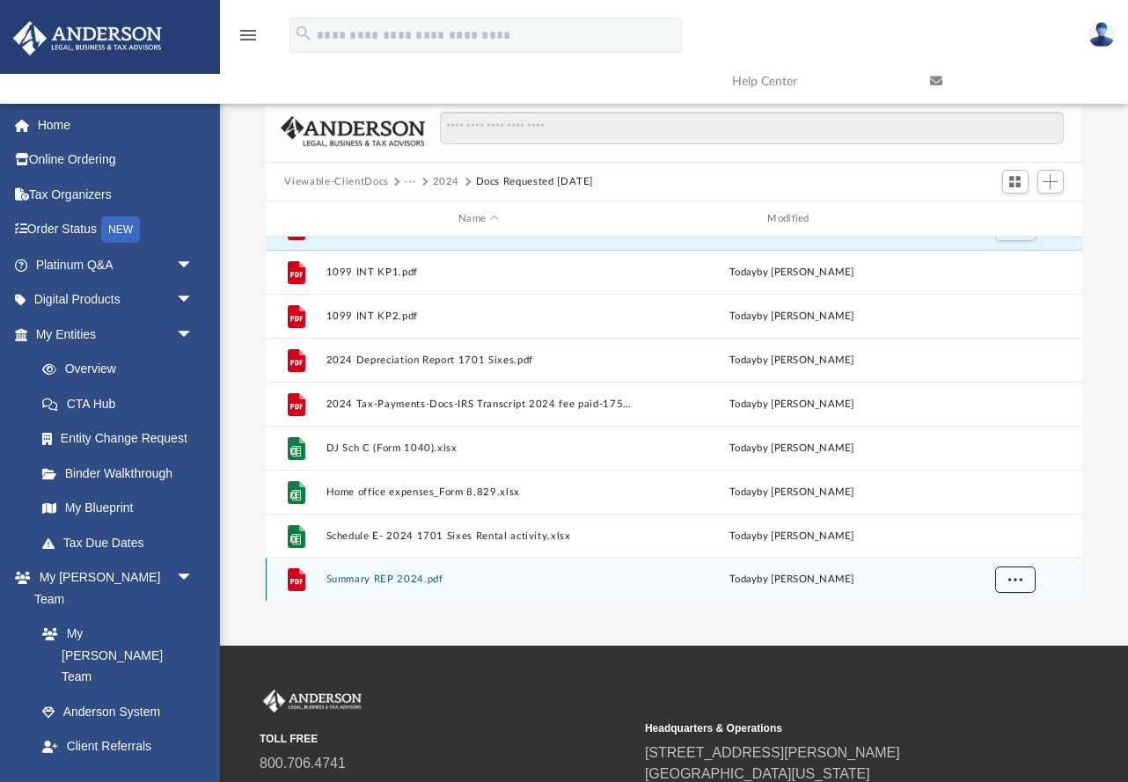
click at [869, 572] on button "More options" at bounding box center [1014, 580] width 40 height 26
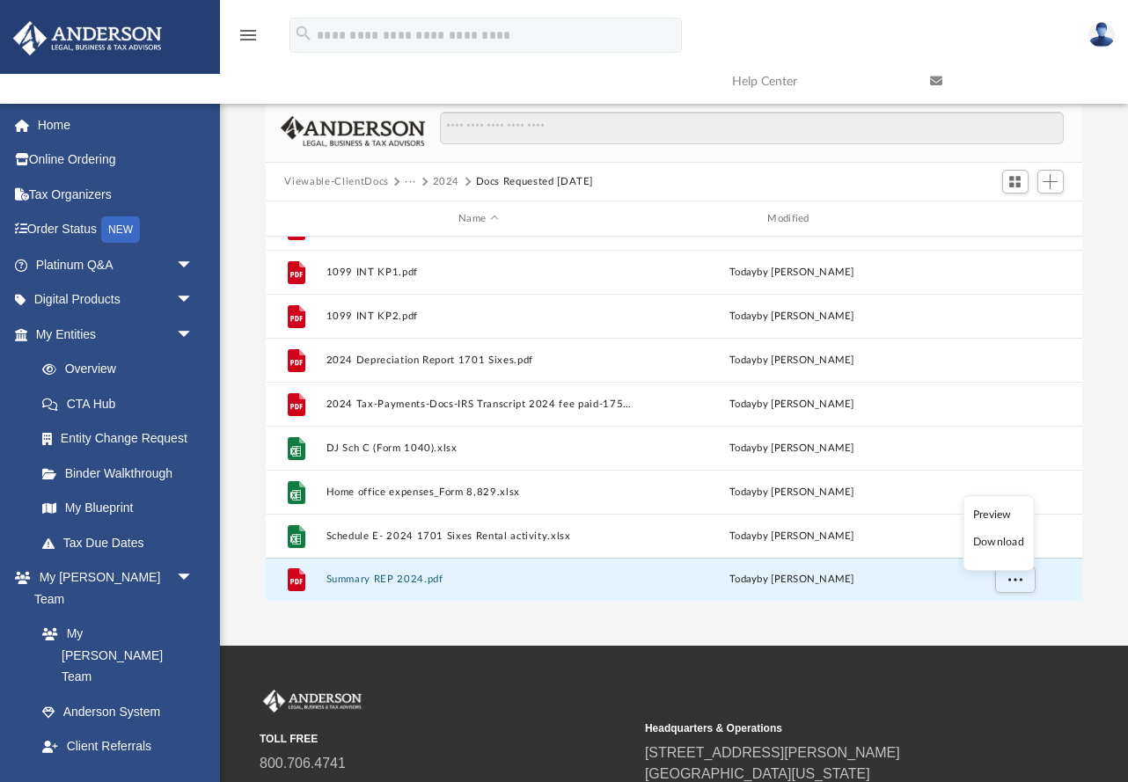
click at [869, 510] on li "Preview" at bounding box center [998, 515] width 51 height 18
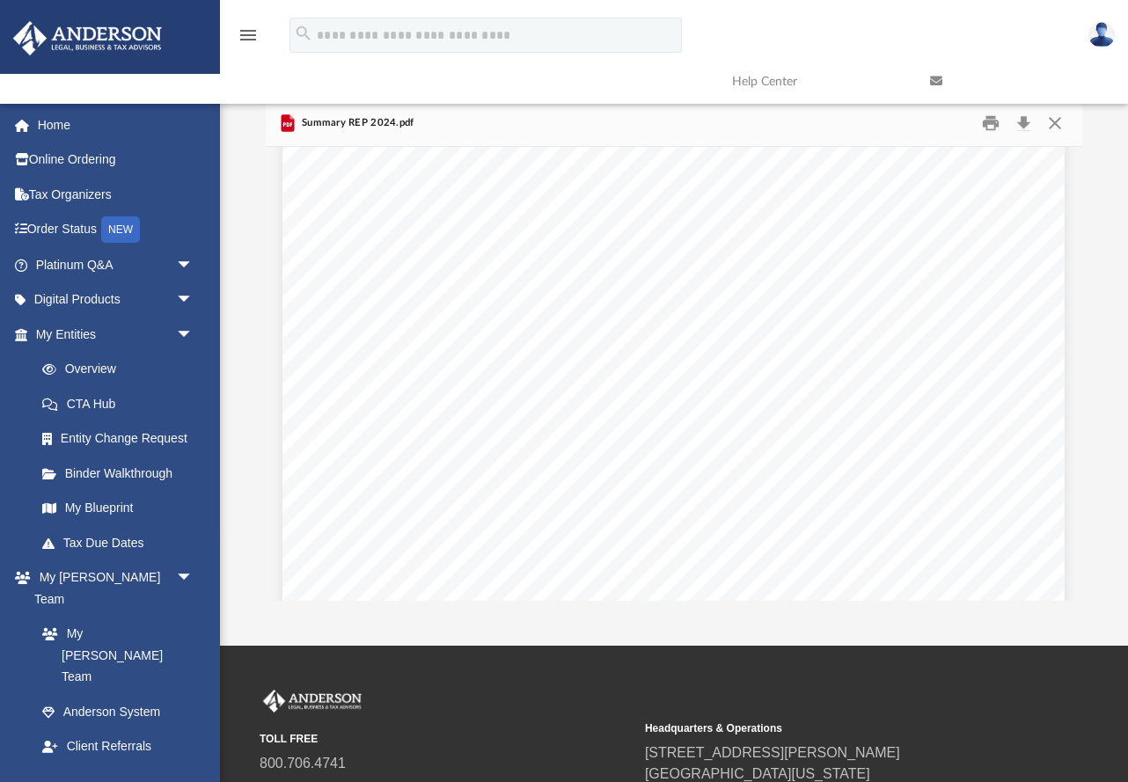
scroll to position [0, 0]
click at [283, 370] on div "Real Estate Professional Activity [PERSON_NAME] State of [US_STATE] Lic. No. 57…" at bounding box center [673, 666] width 782 height 1012
click at [287, 376] on div "Real Estate Professional Activity [PERSON_NAME] State of [US_STATE] Lic. No. 57…" at bounding box center [673, 666] width 782 height 1012
click at [869, 128] on button "Close" at bounding box center [1055, 123] width 32 height 27
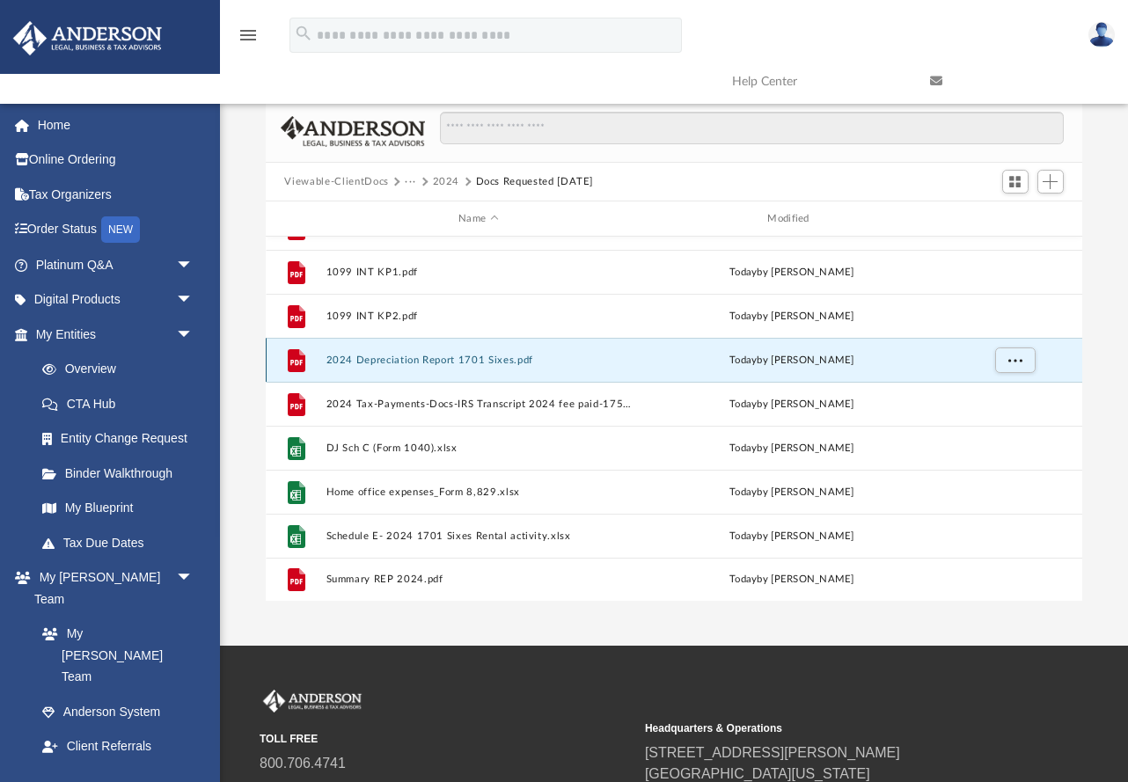
click at [408, 355] on button "2024 Depreciation Report 1701 Sixes.pdf" at bounding box center [478, 360] width 305 height 11
